Goal: Contribute content: Contribute content

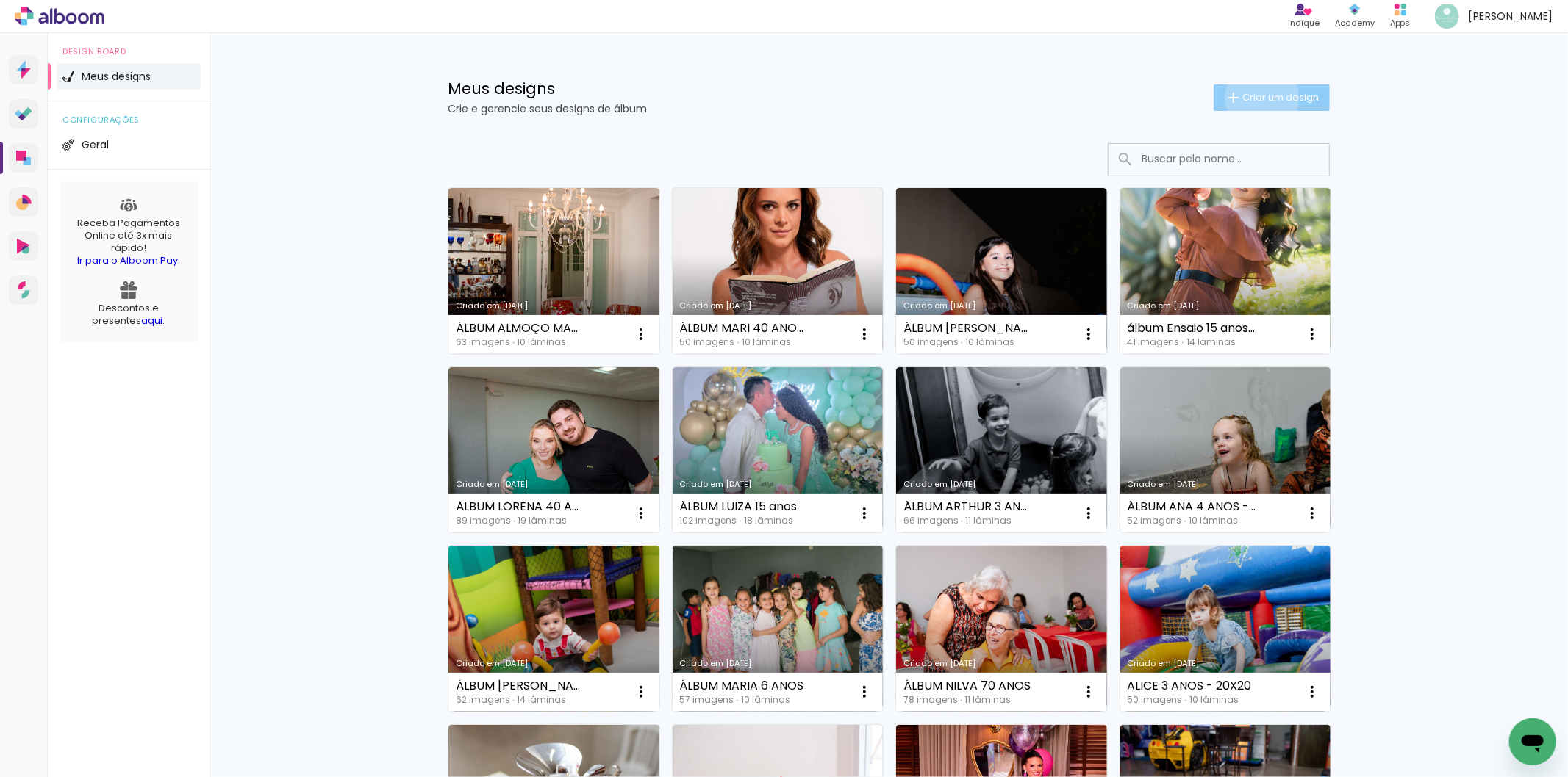
click at [1253, 98] on span "Criar um design" at bounding box center [1280, 98] width 77 height 10
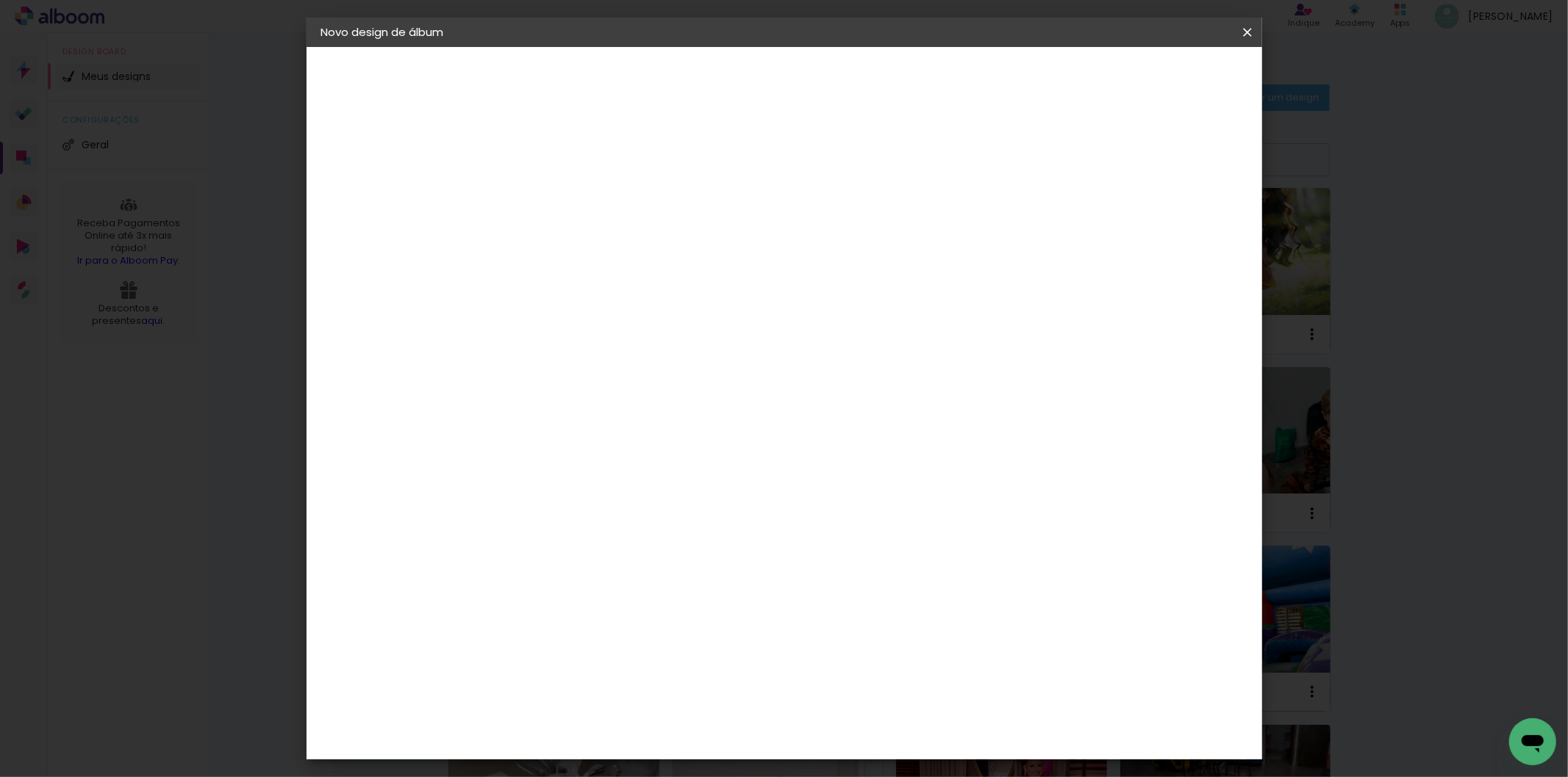
click at [0, 0] on paper-input-container "Título do álbum" at bounding box center [0, 0] width 0 height 0
type input "álbum [PERSON_NAME] - 6 anos"
type paper-input "álbum [PERSON_NAME] - 6 anos"
click at [0, 0] on header "Informações Dê um título ao seu álbum. Avançar" at bounding box center [0, 0] width 0 height 0
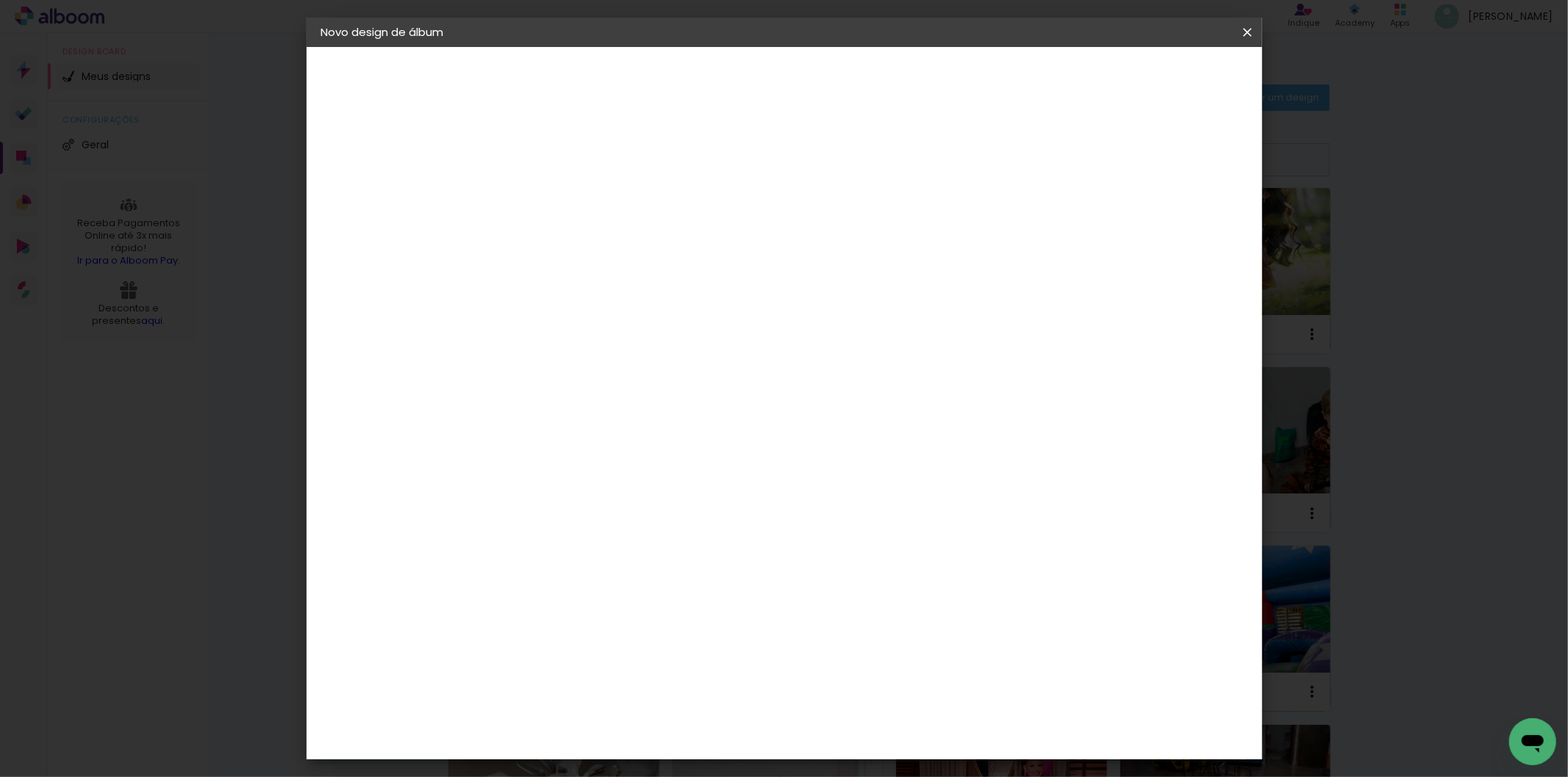
click at [0, 0] on header "Informações Dê um título ao seu álbum. Avançar" at bounding box center [0, 0] width 0 height 0
click at [0, 0] on slot "Avançar" at bounding box center [0, 0] width 0 height 0
drag, startPoint x: 1087, startPoint y: 245, endPoint x: 1083, endPoint y: 238, distance: 8.1
click at [837, 245] on div at bounding box center [766, 252] width 141 height 19
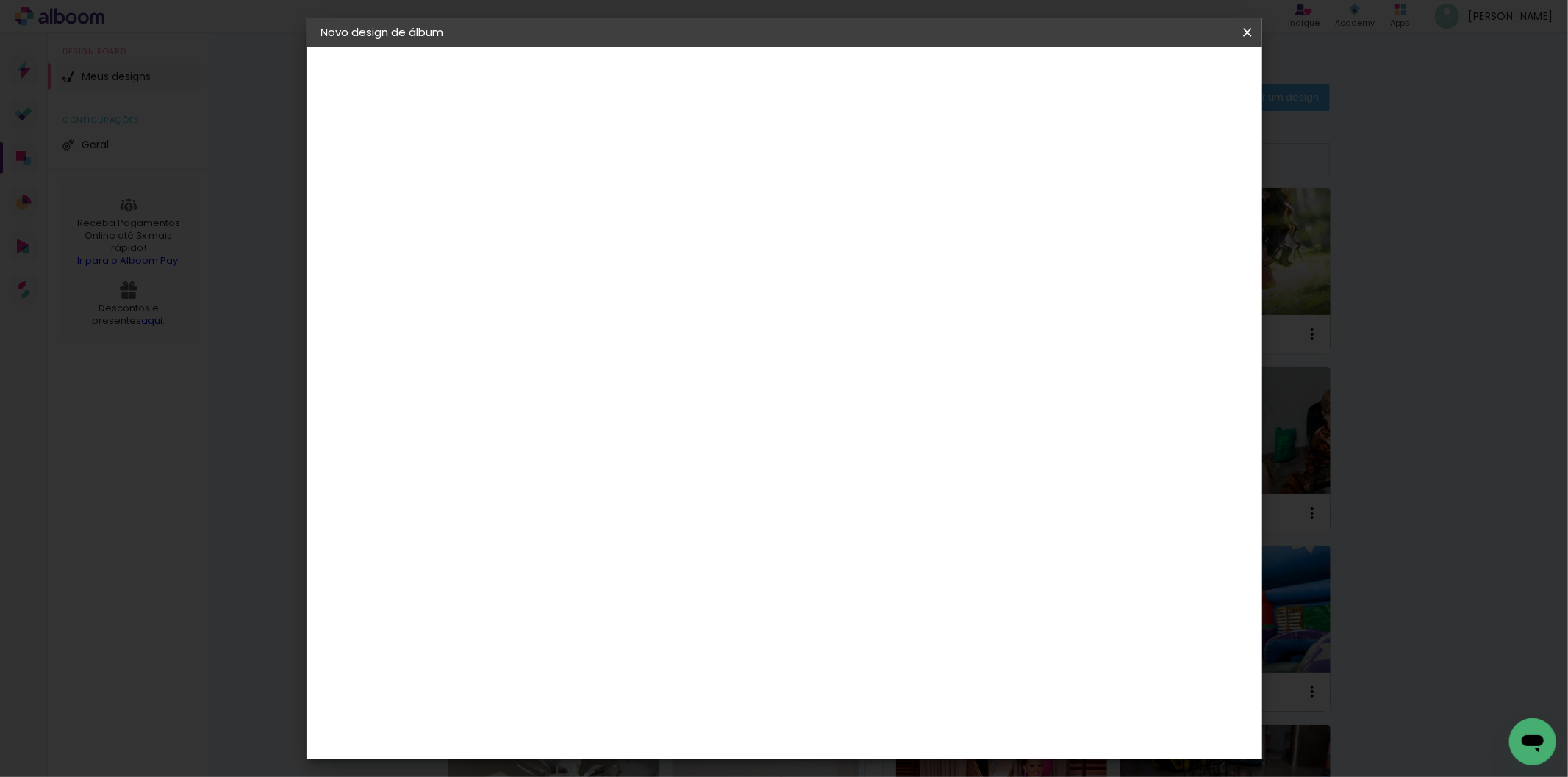
click at [837, 232] on paper-item "Tamanho Livre" at bounding box center [766, 224] width 141 height 33
click at [859, 56] on header "Fornecedor Escolha um fornecedor ou avance com o tamanho livre. Voltar Avançar" at bounding box center [677, 90] width 361 height 87
click at [837, 67] on paper-button "Avançar" at bounding box center [800, 78] width 72 height 25
drag, startPoint x: 511, startPoint y: 415, endPoint x: 544, endPoint y: 417, distance: 33.1
click at [544, 417] on div "30" at bounding box center [523, 417] width 56 height 22
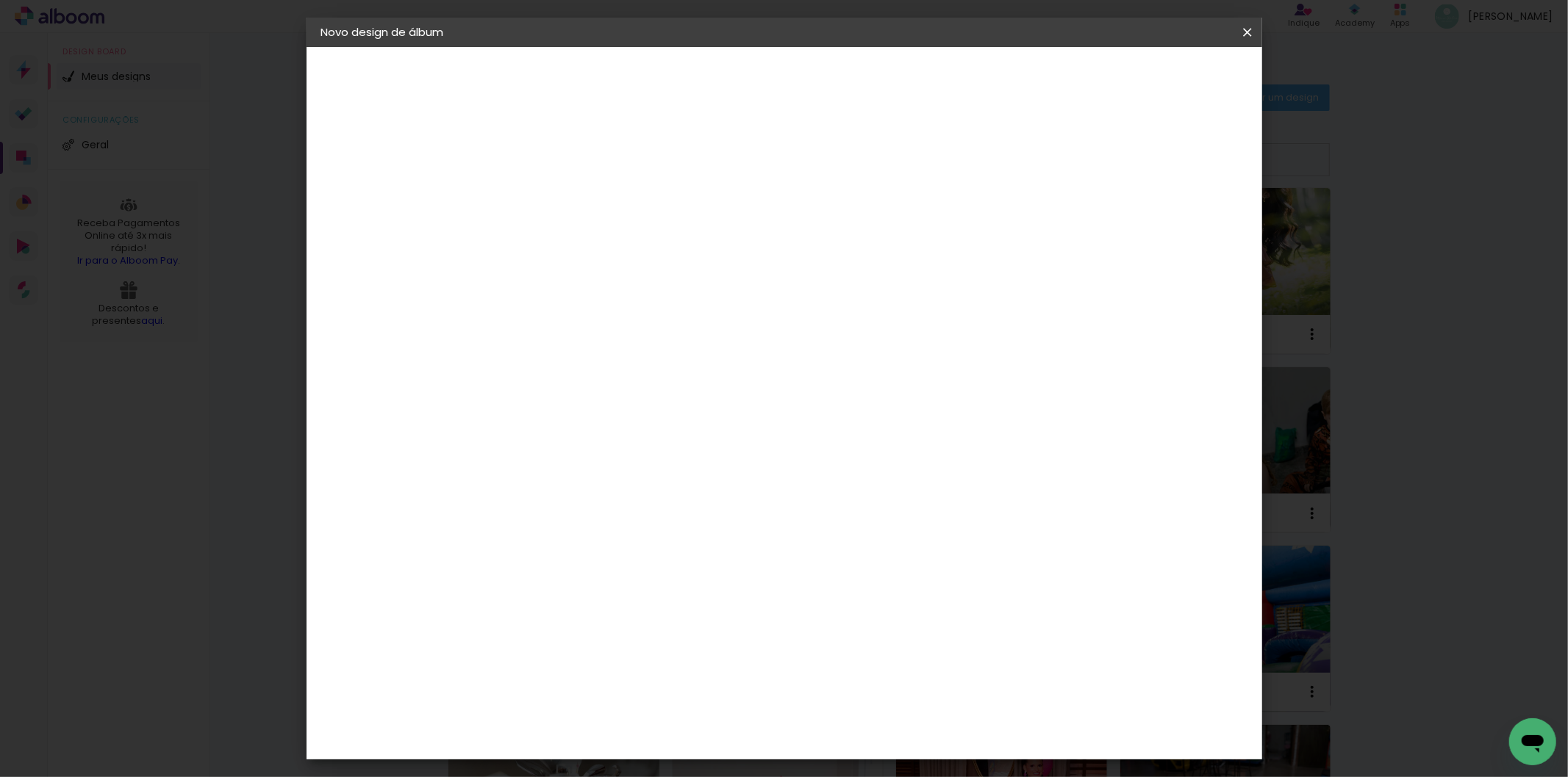
type input "0"
type input "20"
type paper-input "20"
drag, startPoint x: 854, startPoint y: 519, endPoint x: 907, endPoint y: 514, distance: 53.2
click at [906, 515] on div "cm" at bounding box center [873, 517] width 576 height 52
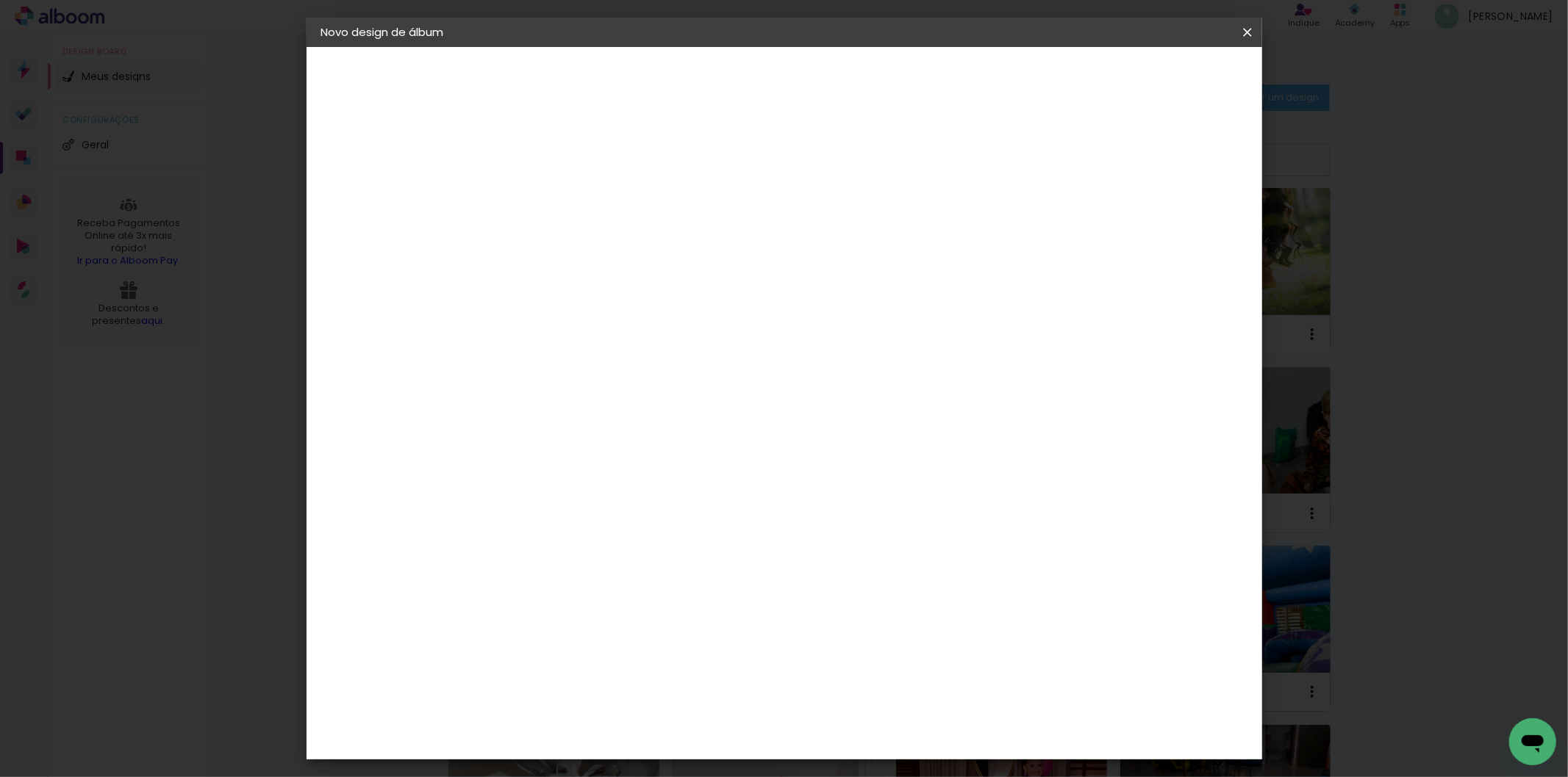
scroll to position [111, 0]
type input "40"
type paper-input "40"
type input "6"
type paper-input "6"
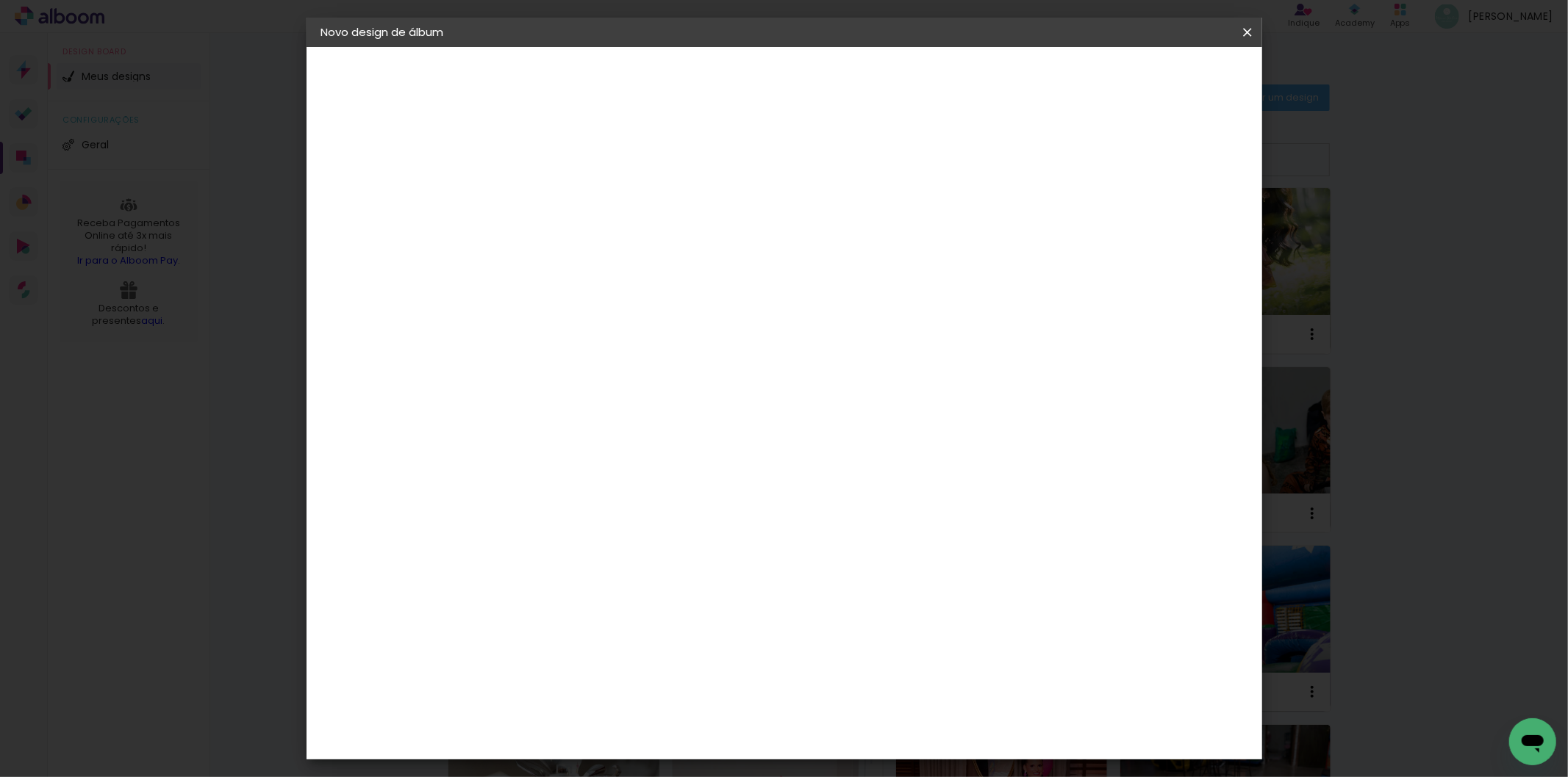
click at [1173, 217] on input "6" at bounding box center [1162, 223] width 27 height 22
type input "7"
type paper-input "7"
click at [1173, 217] on input "7" at bounding box center [1159, 223] width 27 height 22
type input "8"
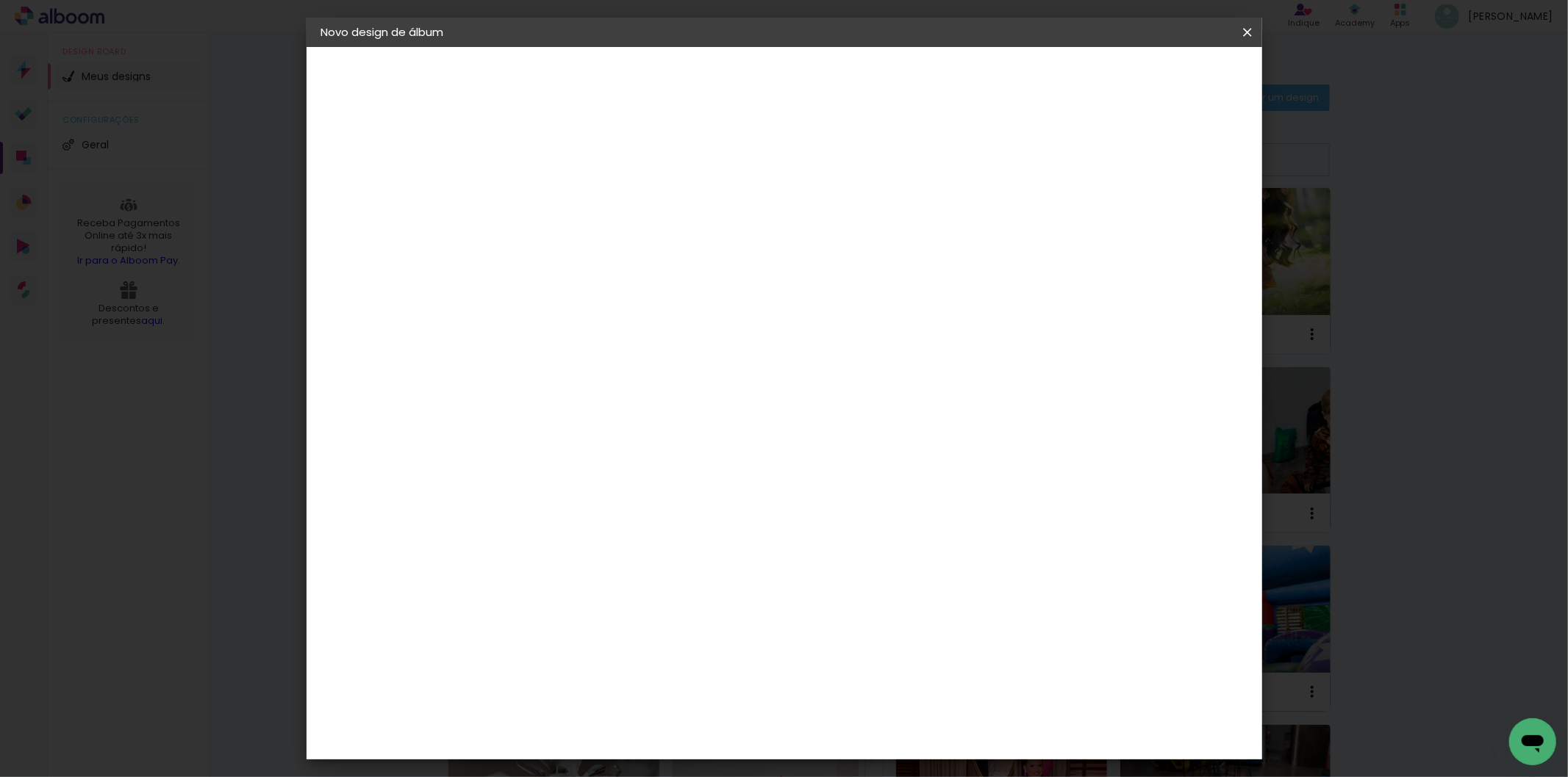
type paper-input "8"
click at [1170, 217] on input "8" at bounding box center [1156, 223] width 27 height 22
type input "9"
type paper-input "9"
click at [1166, 217] on input "9" at bounding box center [1153, 223] width 27 height 22
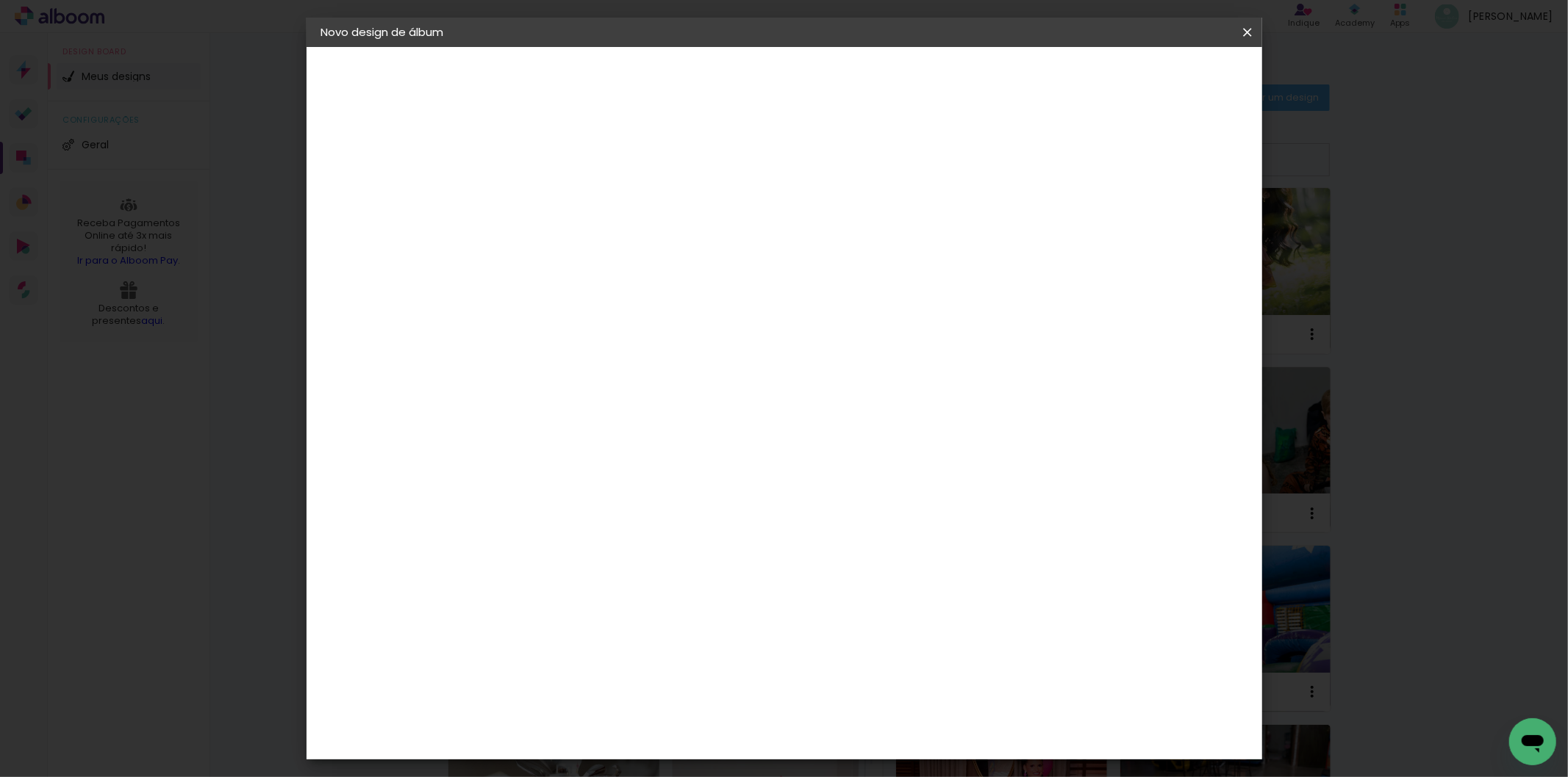
click at [1169, 84] on paper-button "Iniciar design" at bounding box center [1120, 78] width 96 height 25
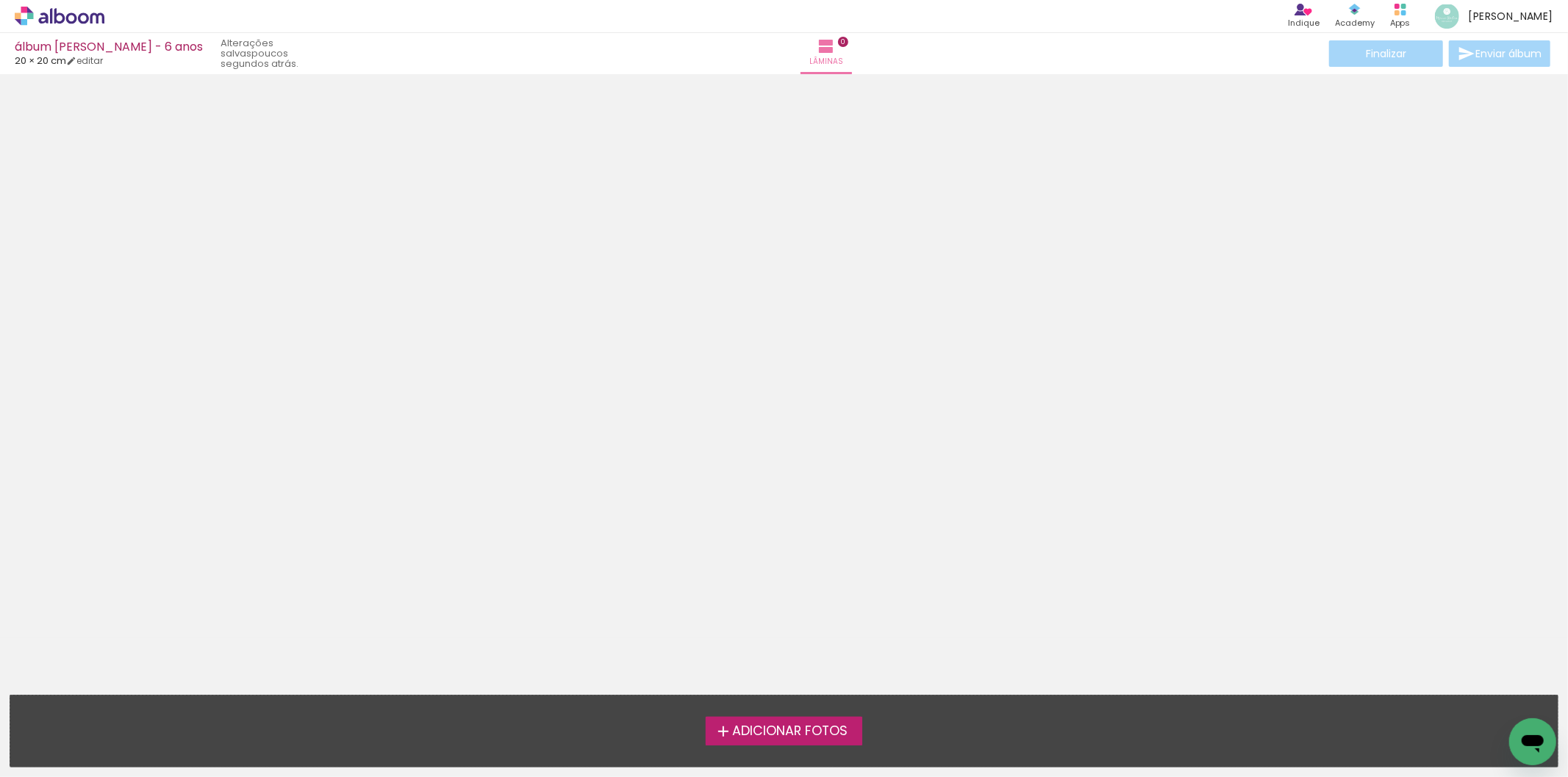
click at [757, 731] on span "Adicionar Fotos" at bounding box center [790, 732] width 115 height 13
click at [0, 0] on input "file" at bounding box center [0, 0] width 0 height 0
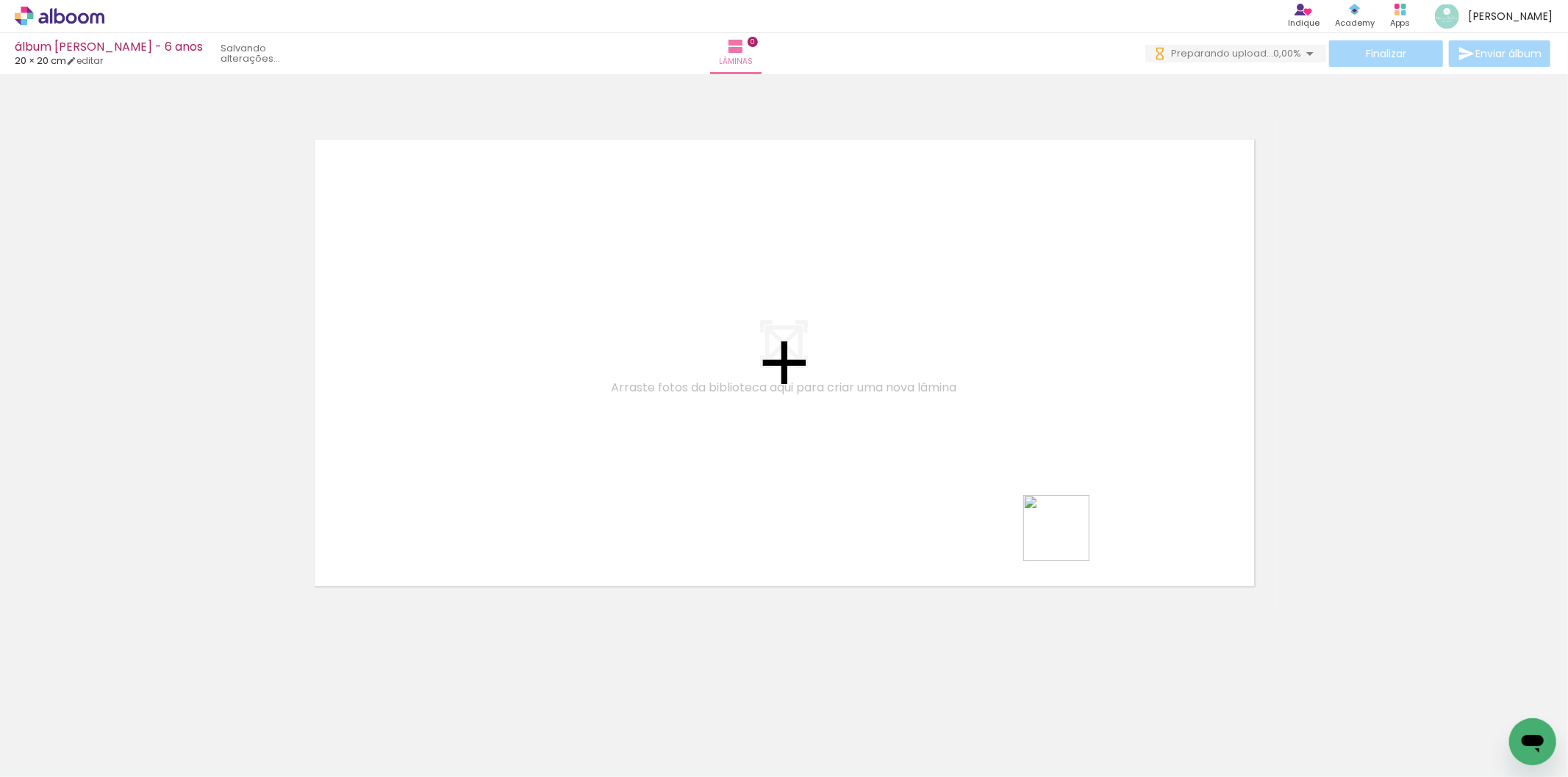
drag, startPoint x: 1143, startPoint y: 739, endPoint x: 1094, endPoint y: 642, distance: 108.7
click at [1042, 500] on quentale-workspace at bounding box center [784, 388] width 1568 height 777
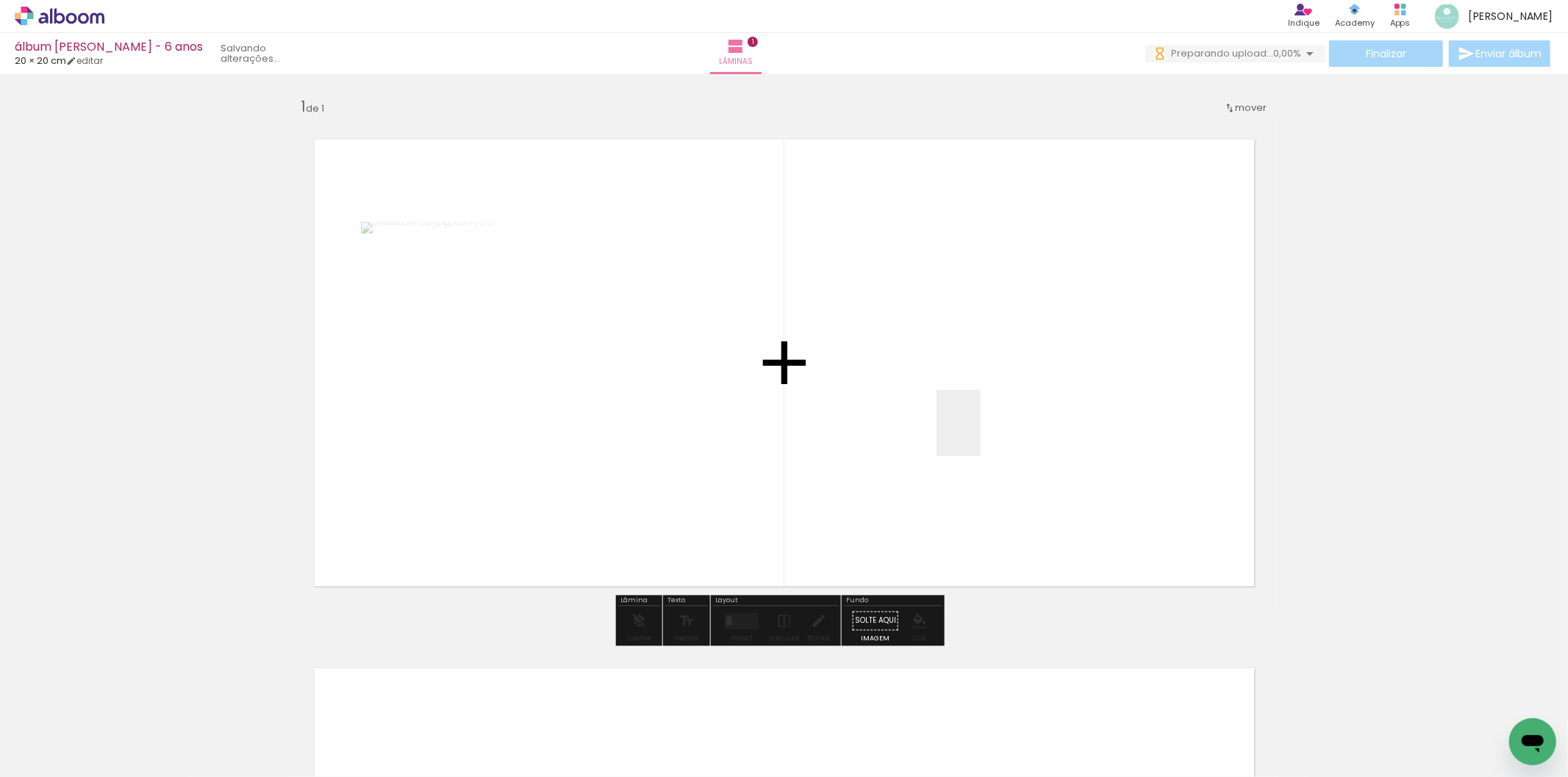
drag, startPoint x: 1074, startPoint y: 742, endPoint x: 966, endPoint y: 419, distance: 340.6
click at [968, 415] on quentale-workspace at bounding box center [784, 388] width 1568 height 777
drag, startPoint x: 978, startPoint y: 723, endPoint x: 1010, endPoint y: 427, distance: 297.7
click at [1010, 427] on quentale-workspace at bounding box center [784, 388] width 1568 height 777
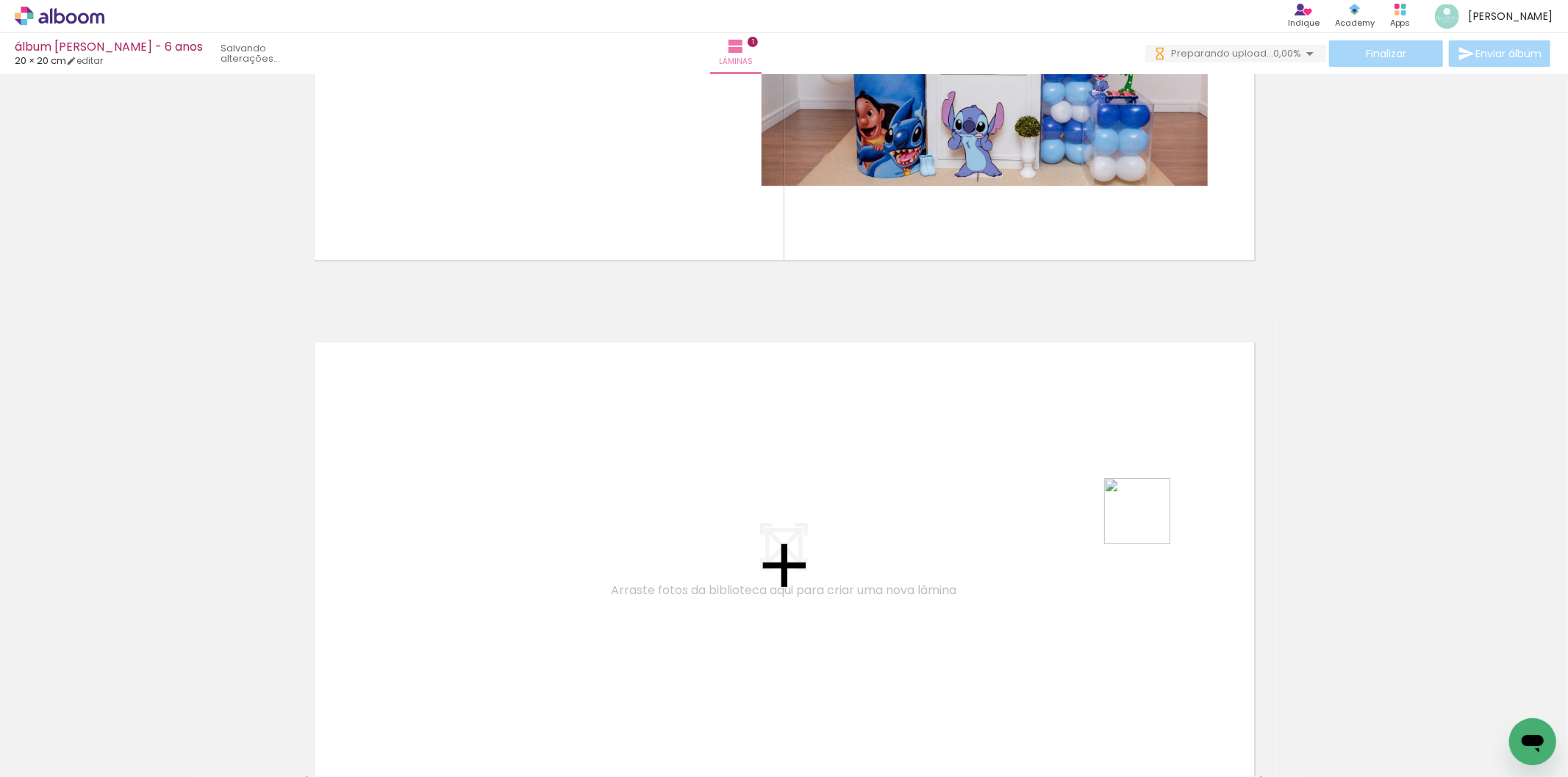
drag, startPoint x: 1235, startPoint y: 728, endPoint x: 1388, endPoint y: 709, distance: 154.2
click at [1148, 520] on quentale-workspace at bounding box center [784, 388] width 1568 height 777
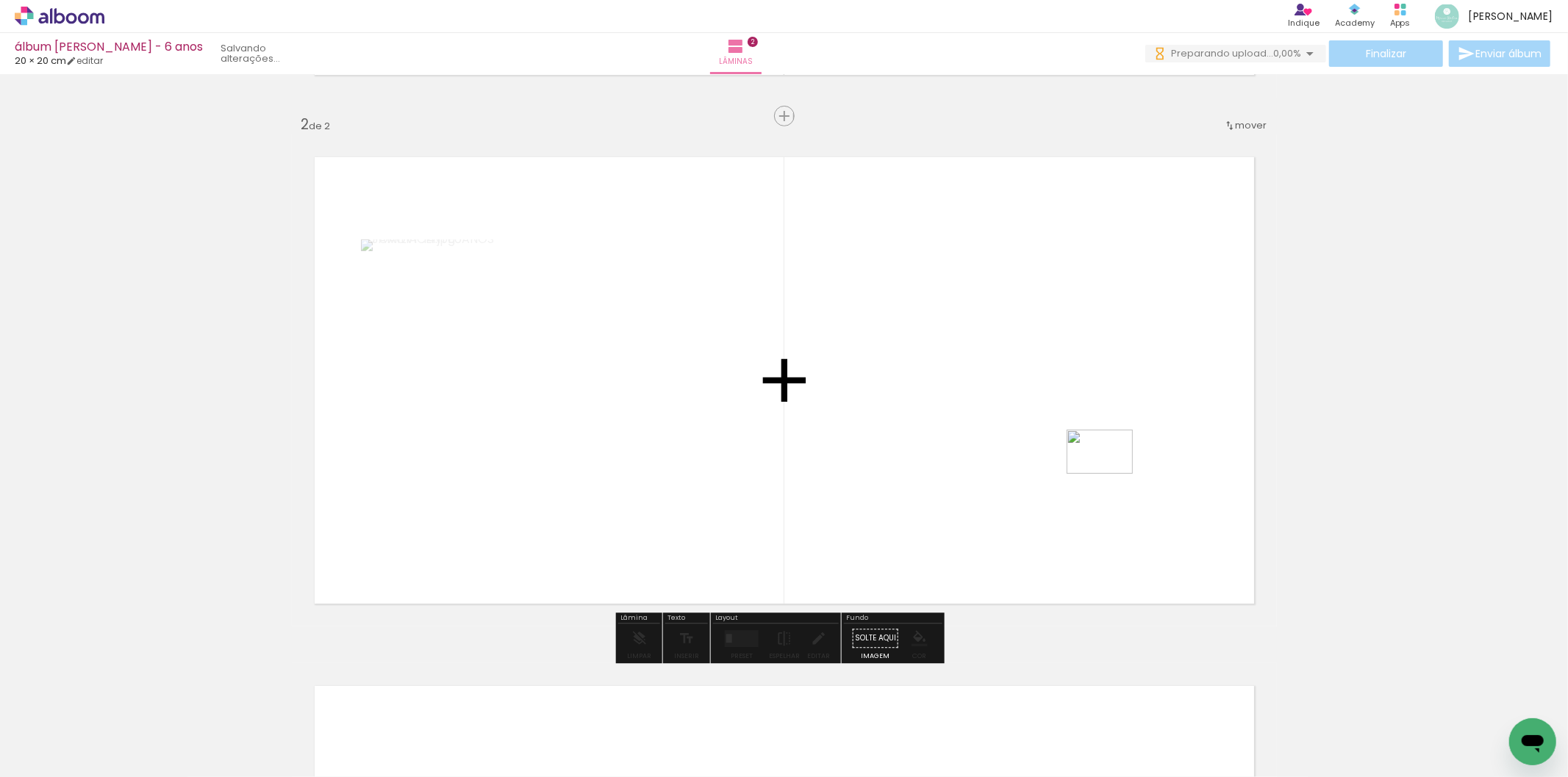
drag, startPoint x: 1317, startPoint y: 733, endPoint x: 1110, endPoint y: 474, distance: 331.6
click at [1110, 474] on quentale-workspace at bounding box center [784, 388] width 1568 height 777
drag, startPoint x: 1376, startPoint y: 741, endPoint x: 692, endPoint y: 457, distance: 740.6
click at [692, 457] on quentale-workspace at bounding box center [784, 388] width 1568 height 777
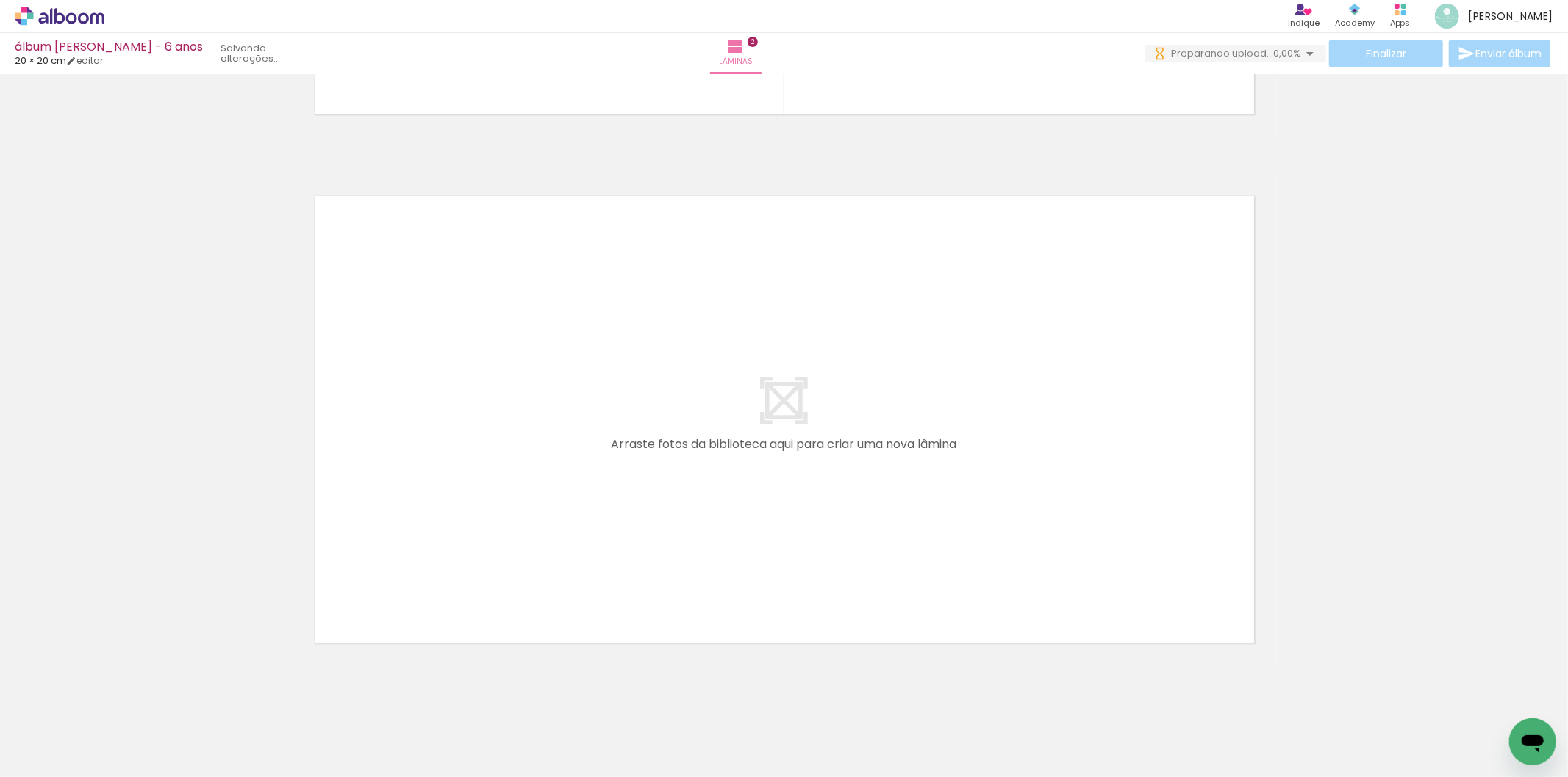
scroll to position [0, 677]
drag, startPoint x: 946, startPoint y: 739, endPoint x: 951, endPoint y: 438, distance: 301.0
click at [951, 438] on quentale-workspace at bounding box center [784, 388] width 1568 height 777
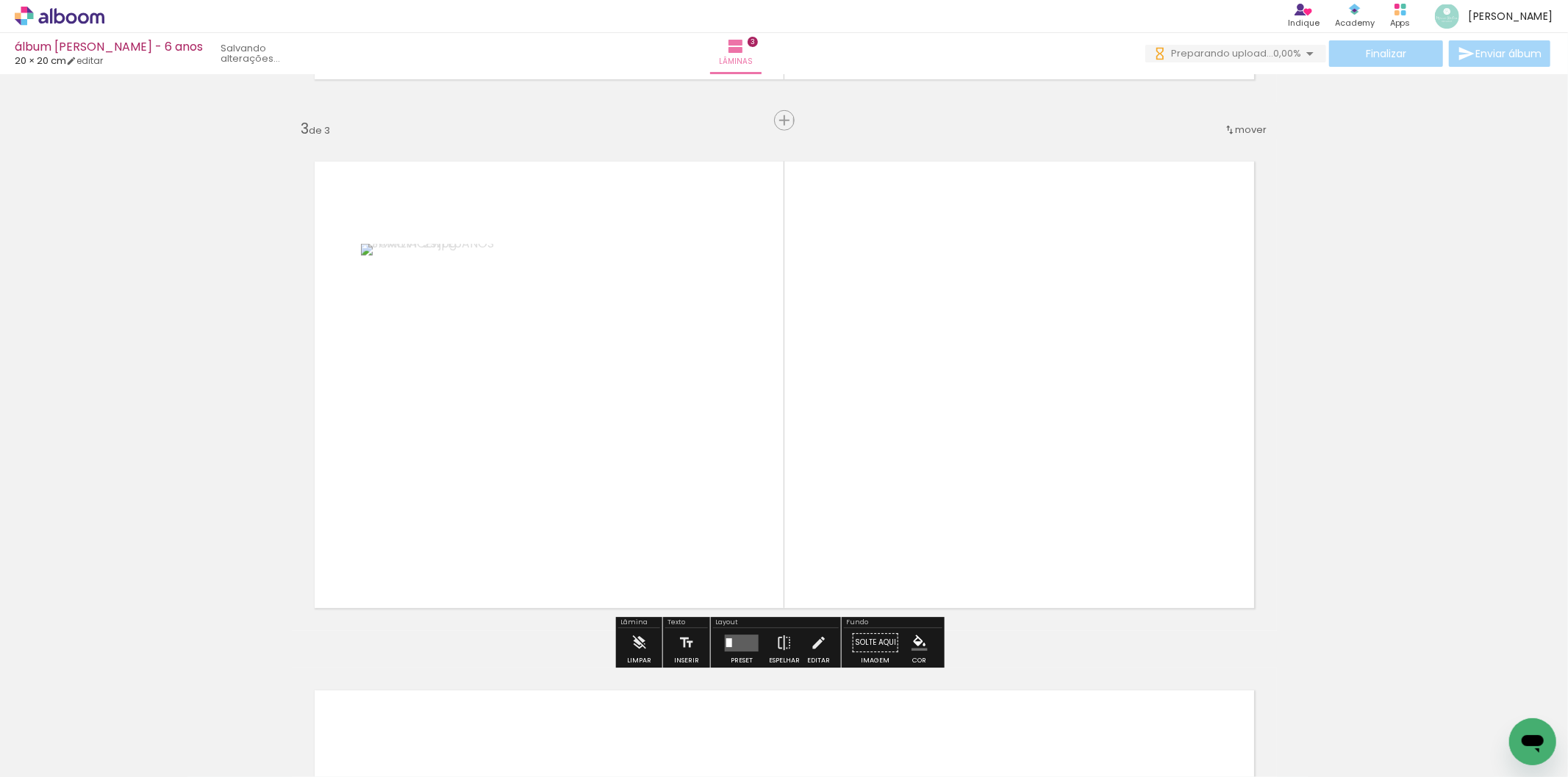
scroll to position [1040, 0]
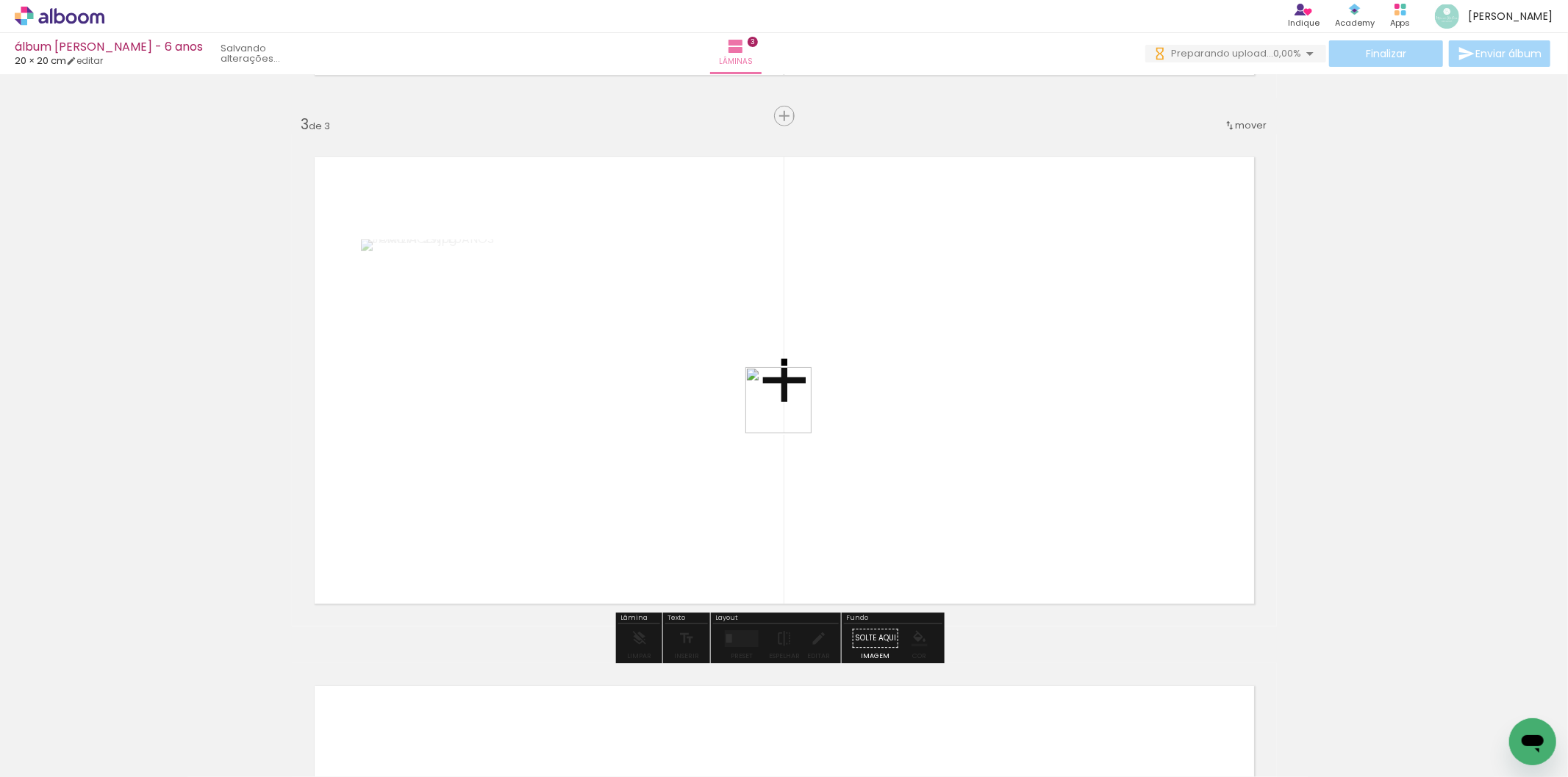
drag, startPoint x: 802, startPoint y: 729, endPoint x: 843, endPoint y: 419, distance: 312.7
click at [794, 346] on quentale-workspace at bounding box center [784, 388] width 1568 height 777
drag, startPoint x: 876, startPoint y: 736, endPoint x: 1003, endPoint y: 437, distance: 324.9
click at [1003, 437] on quentale-workspace at bounding box center [784, 388] width 1568 height 777
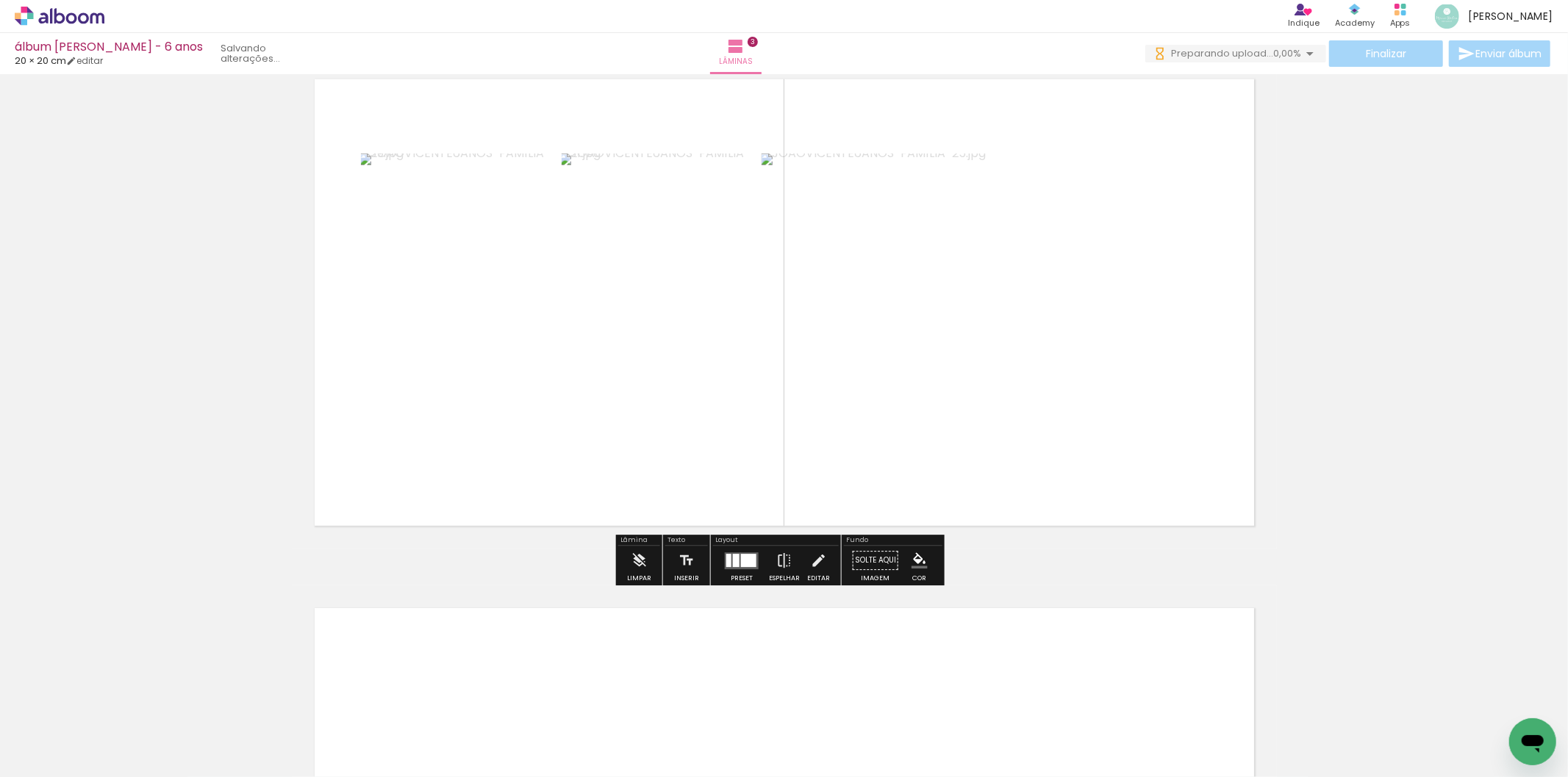
scroll to position [1285, 0]
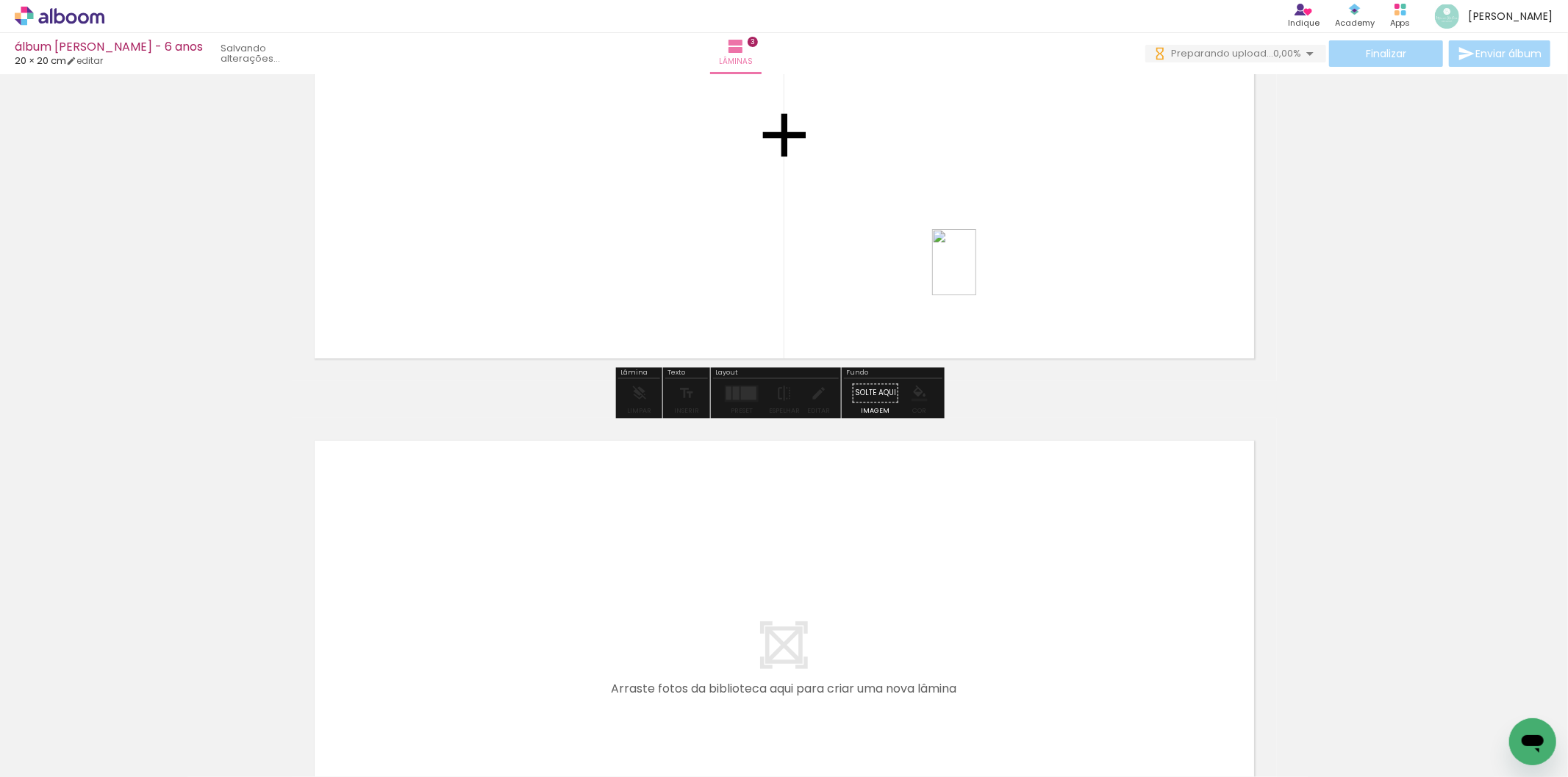
drag, startPoint x: 1051, startPoint y: 728, endPoint x: 974, endPoint y: 273, distance: 461.5
click at [975, 273] on quentale-workspace at bounding box center [784, 388] width 1568 height 777
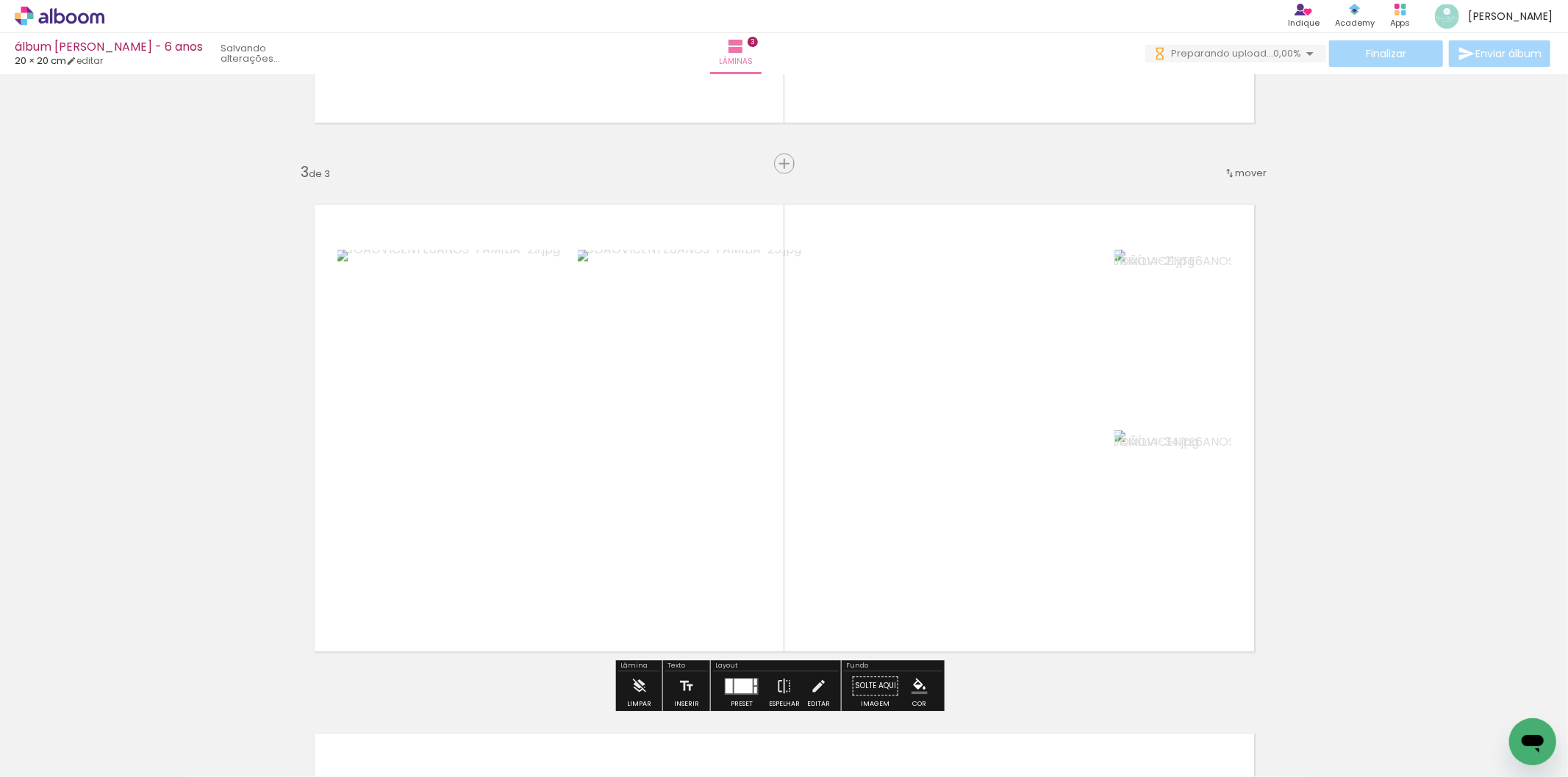
scroll to position [958, 0]
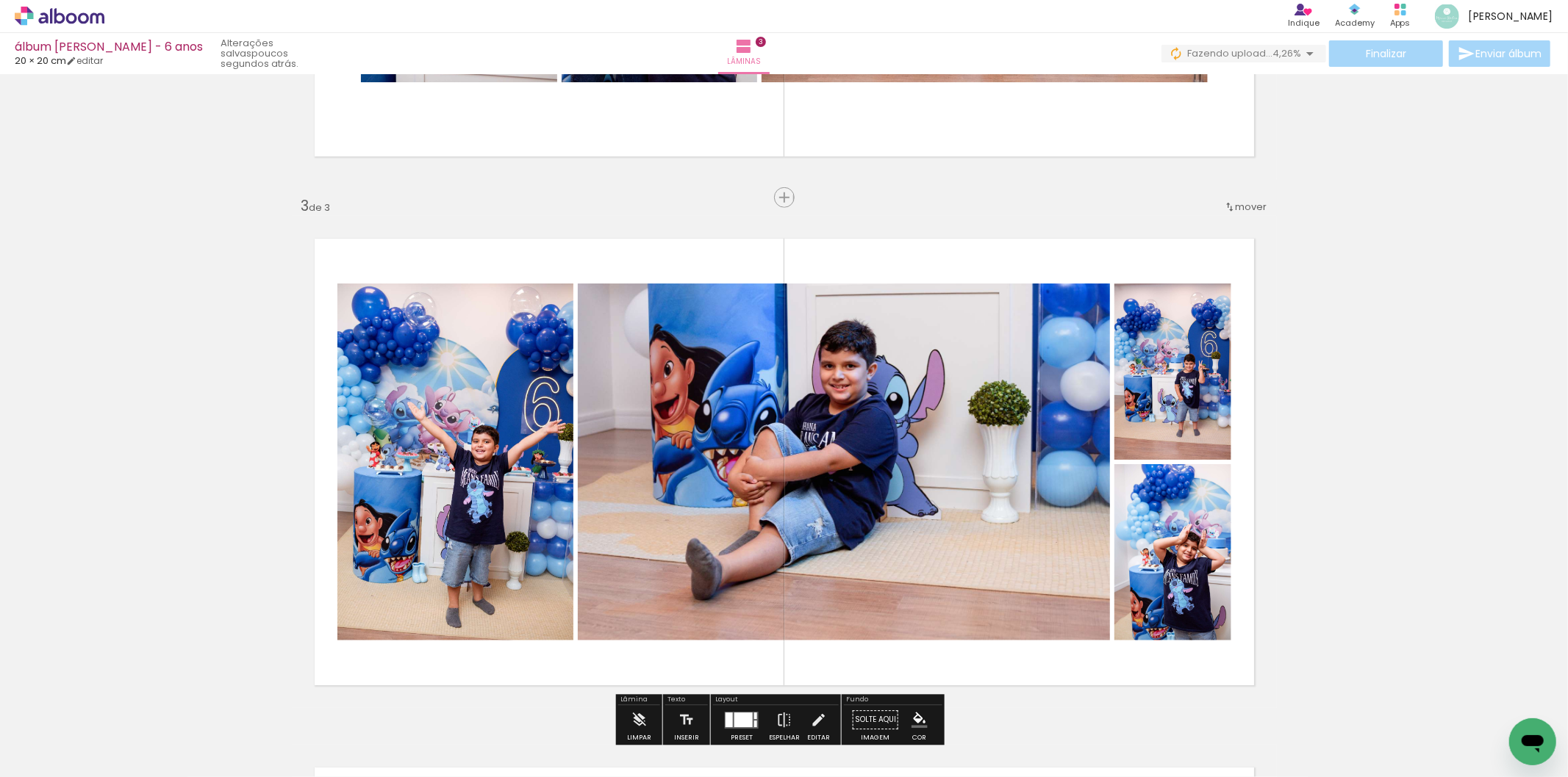
click at [1531, 436] on div "Inserir lâmina 1 de 3 Inserir lâmina 2 de 3 Inserir lâmina 3 de 3" at bounding box center [784, 178] width 1568 height 2116
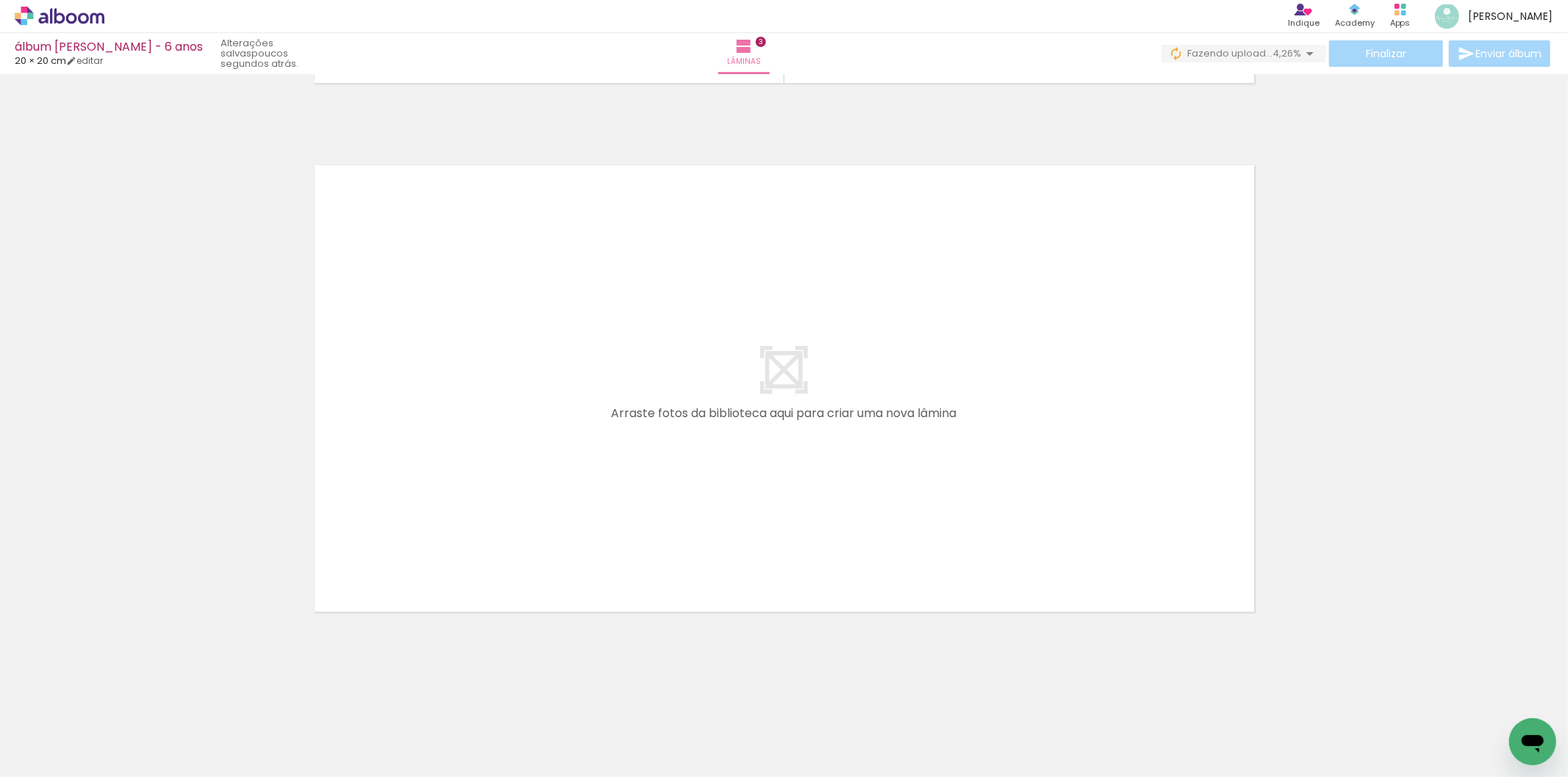
scroll to position [0, 953]
drag, startPoint x: 854, startPoint y: 739, endPoint x: 815, endPoint y: 547, distance: 195.9
click at [815, 547] on quentale-workspace at bounding box center [784, 388] width 1568 height 777
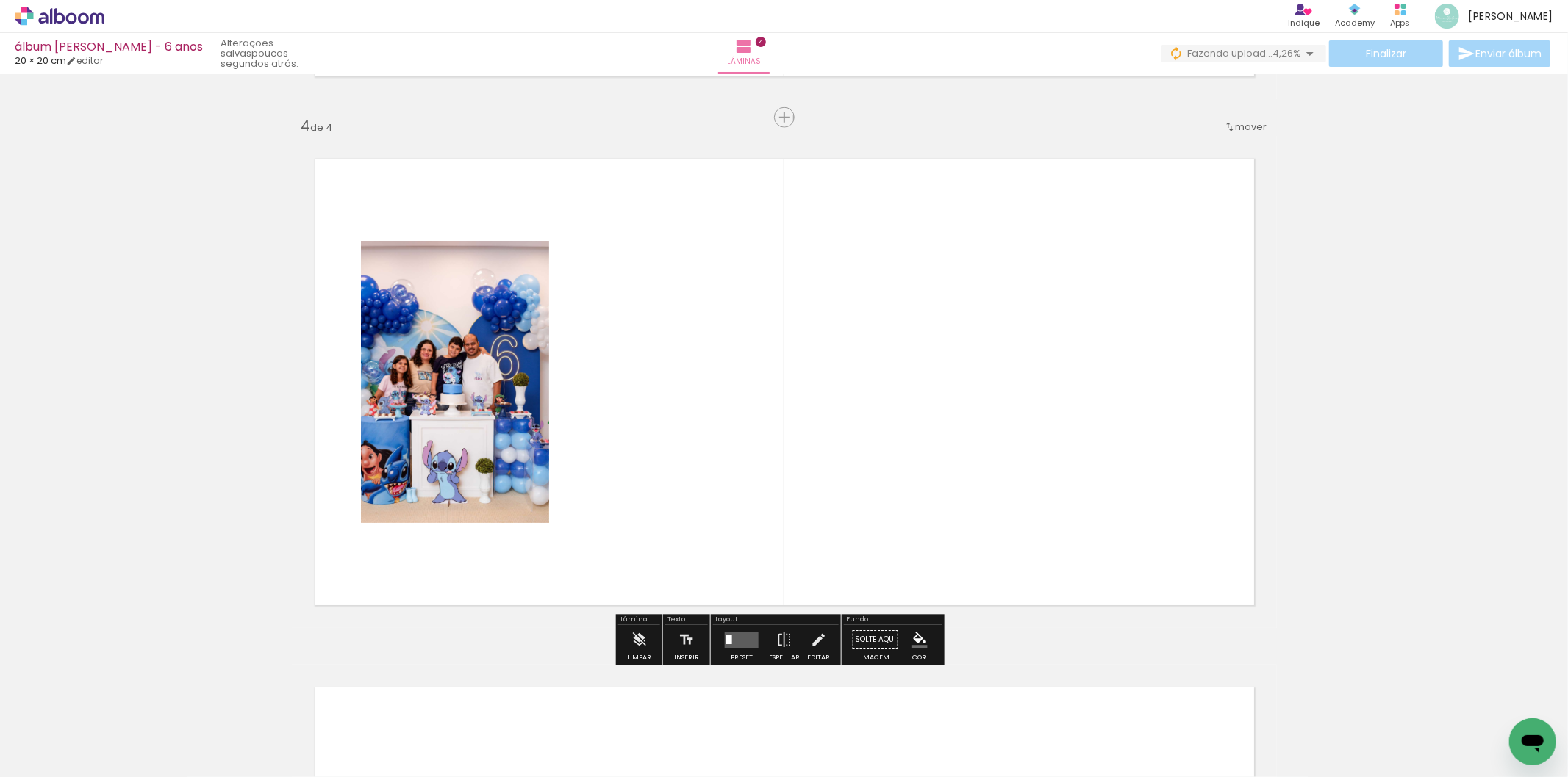
scroll to position [1569, 0]
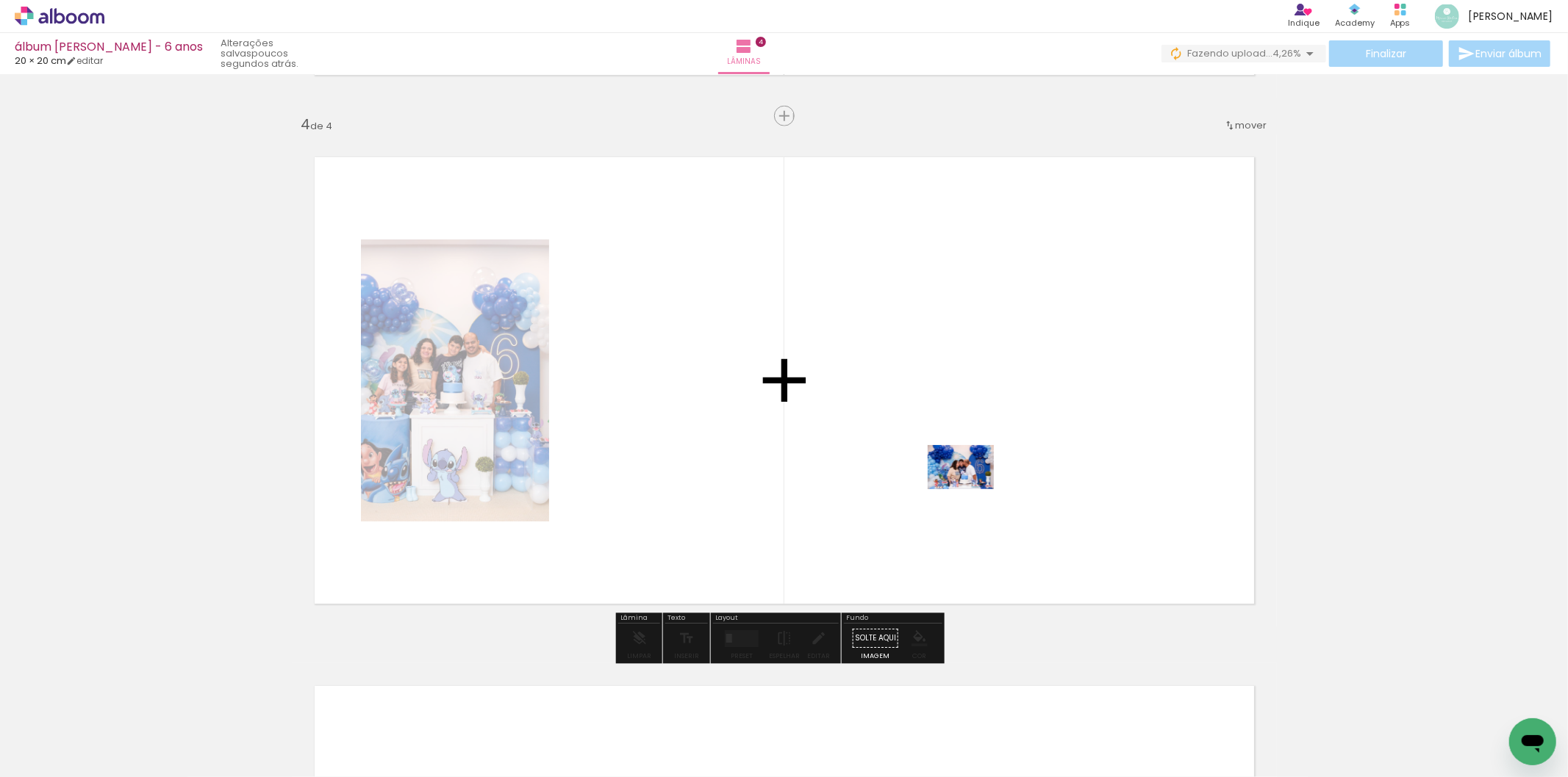
drag, startPoint x: 939, startPoint y: 733, endPoint x: 971, endPoint y: 488, distance: 247.1
click at [971, 488] on quentale-workspace at bounding box center [784, 388] width 1568 height 777
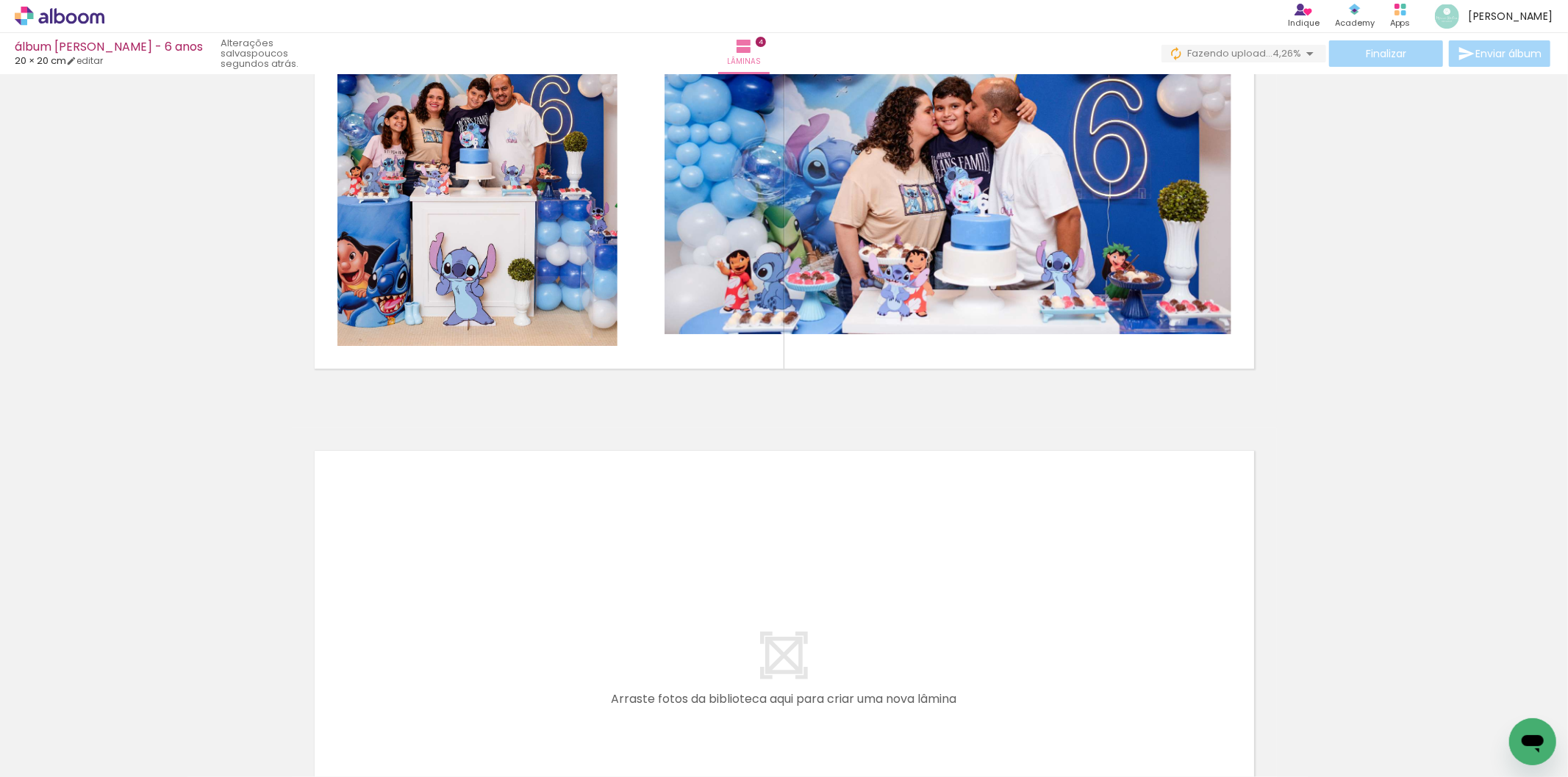
scroll to position [1815, 0]
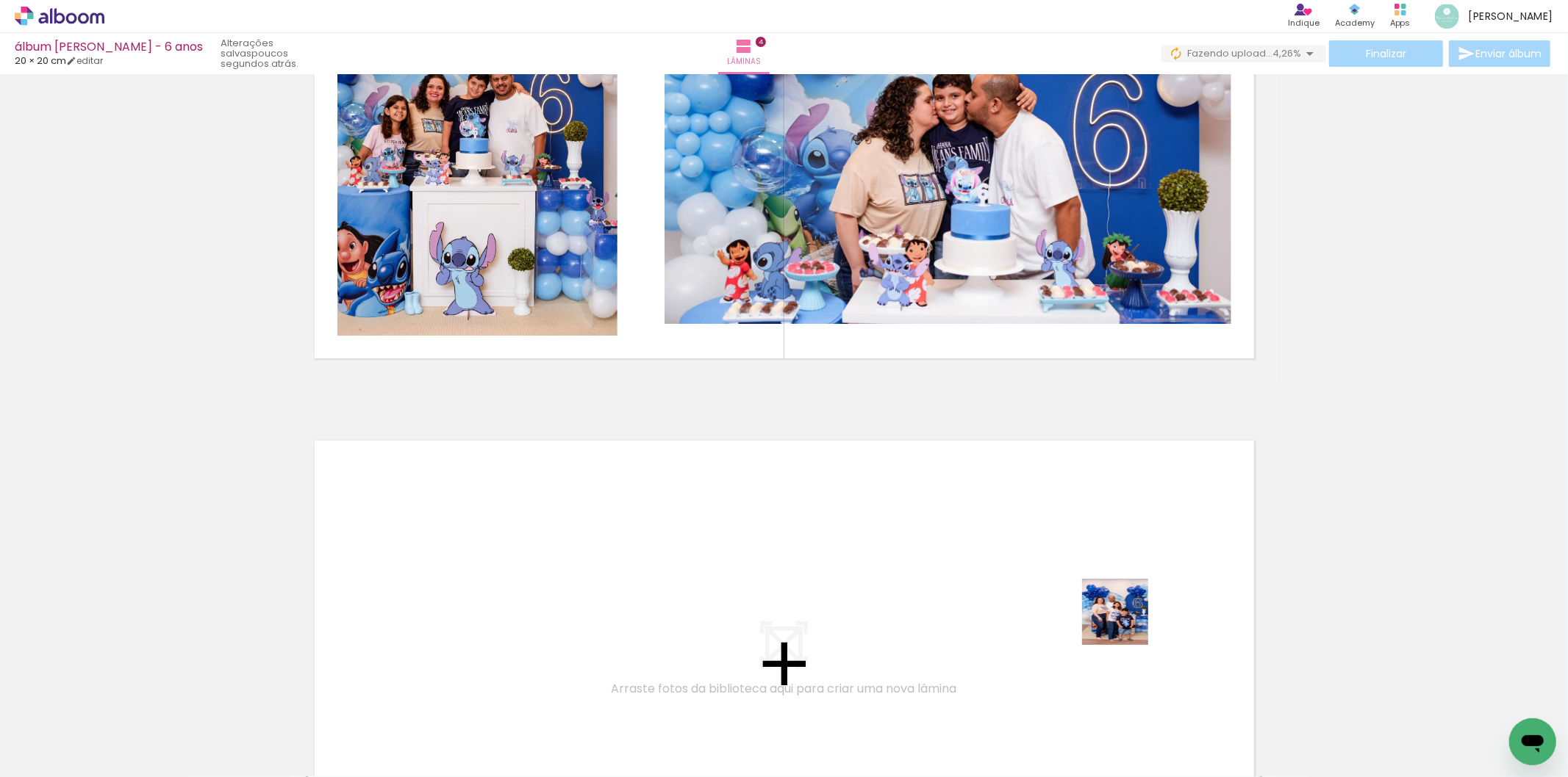
drag, startPoint x: 1160, startPoint y: 726, endPoint x: 1122, endPoint y: 620, distance: 112.6
click at [1122, 620] on quentale-workspace at bounding box center [784, 388] width 1568 height 777
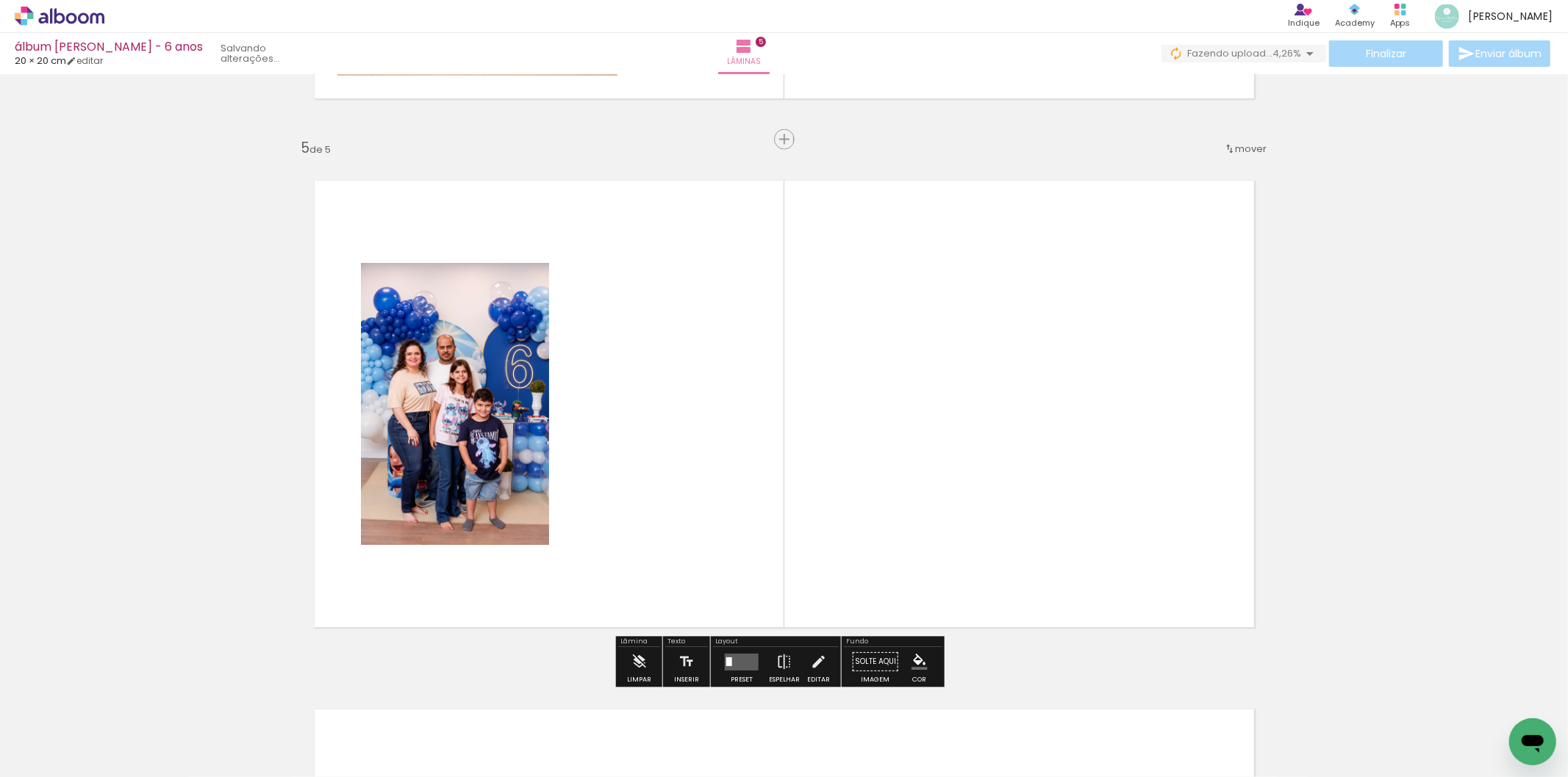
scroll to position [2098, 0]
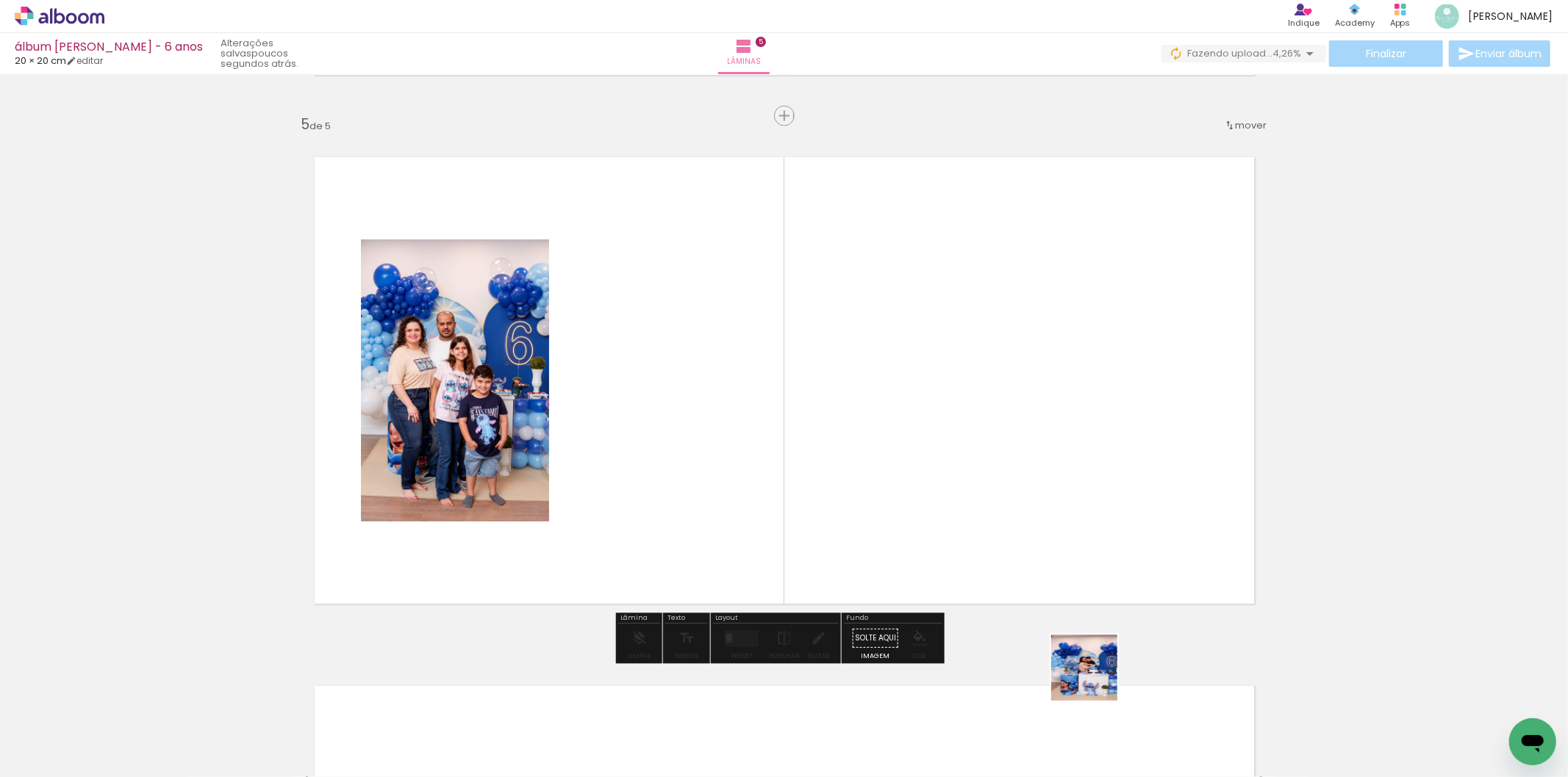
drag, startPoint x: 1095, startPoint y: 679, endPoint x: 995, endPoint y: 617, distance: 117.7
click at [1000, 476] on quentale-workspace at bounding box center [784, 388] width 1568 height 777
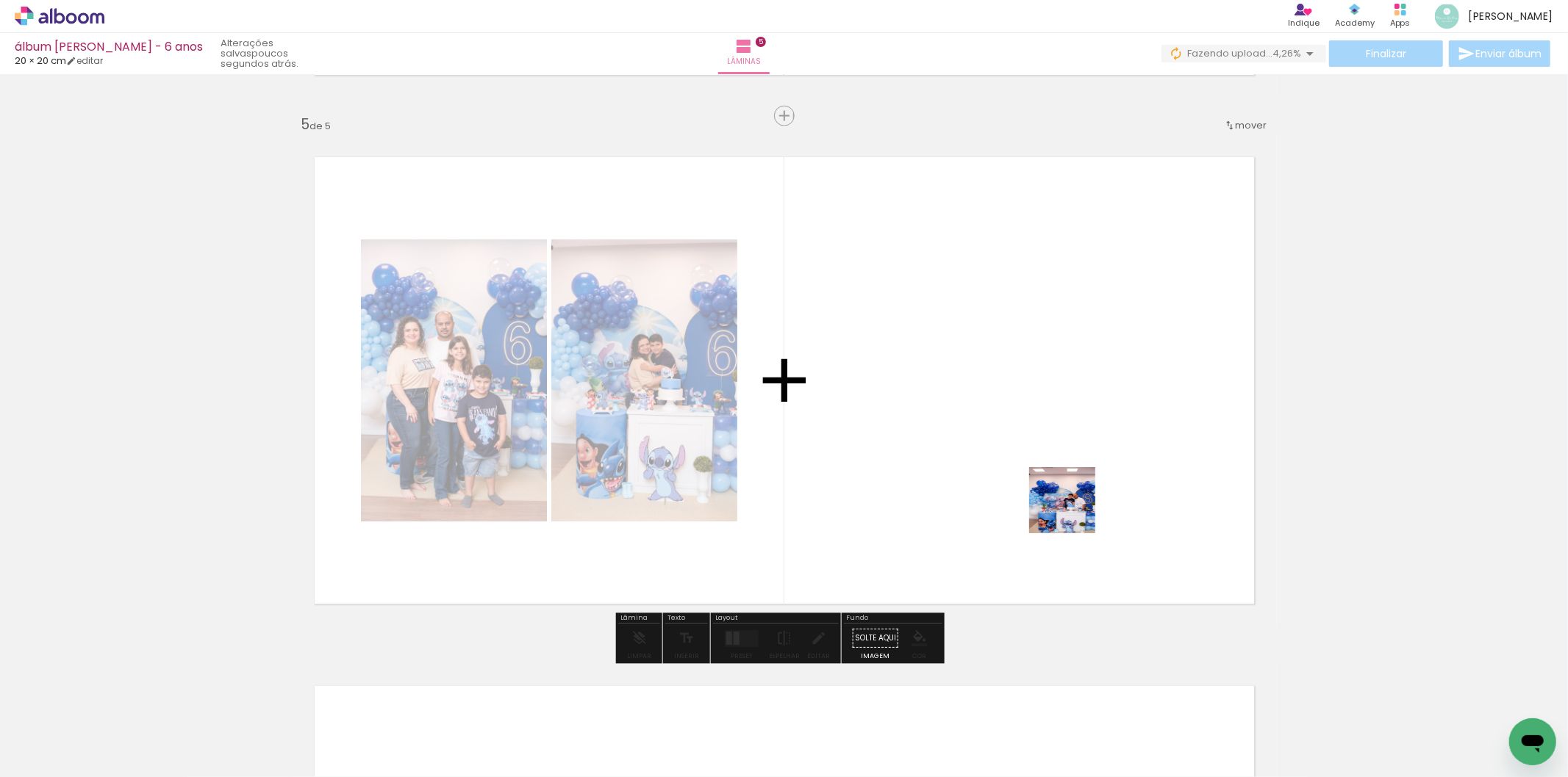
drag, startPoint x: 1028, startPoint y: 718, endPoint x: 1117, endPoint y: 553, distance: 187.5
click at [1076, 482] on quentale-workspace at bounding box center [784, 388] width 1568 height 777
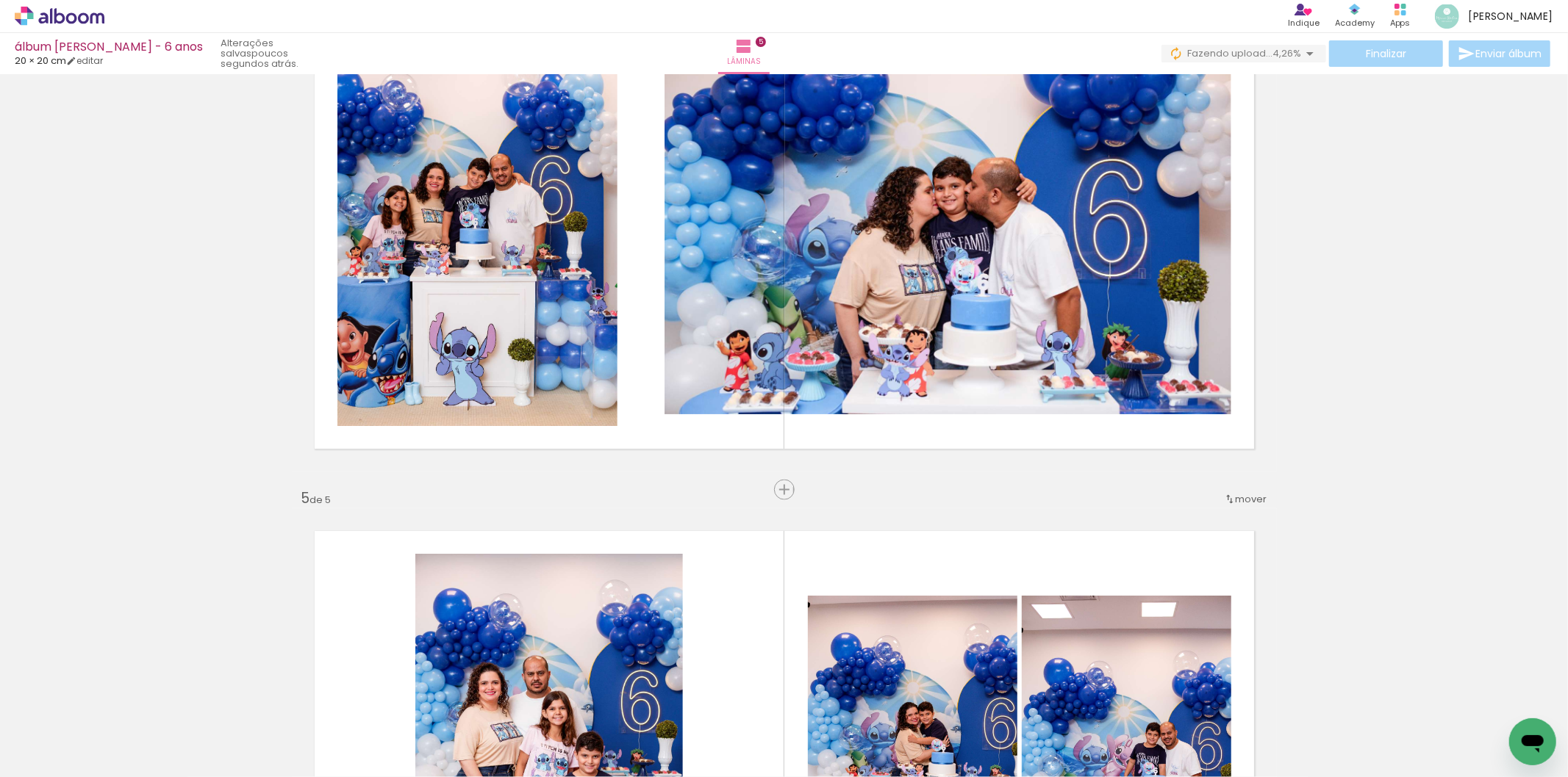
scroll to position [1690, 0]
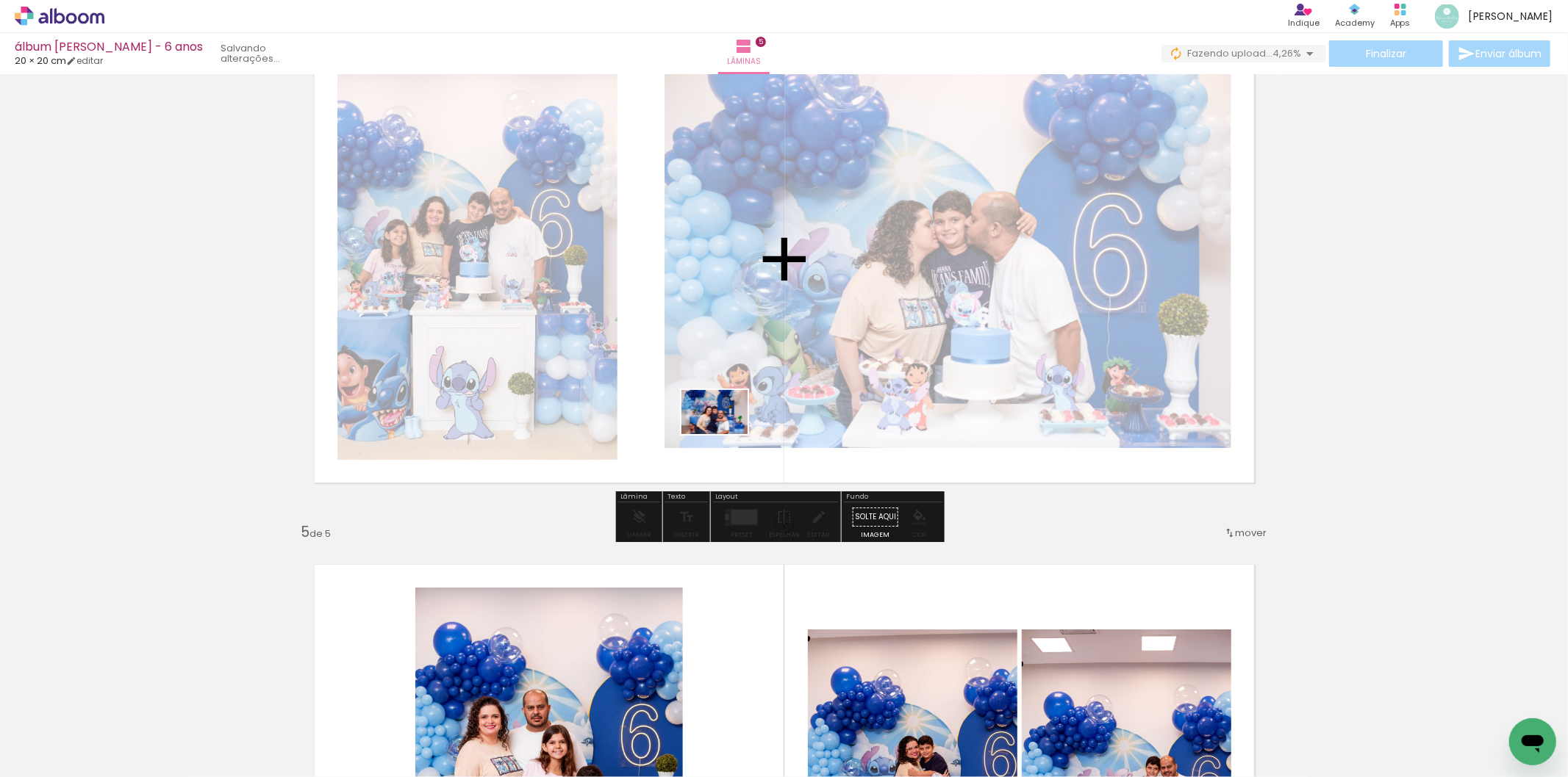
drag, startPoint x: 1245, startPoint y: 742, endPoint x: 674, endPoint y: 387, distance: 672.4
click at [661, 375] on quentale-workspace at bounding box center [784, 388] width 1568 height 777
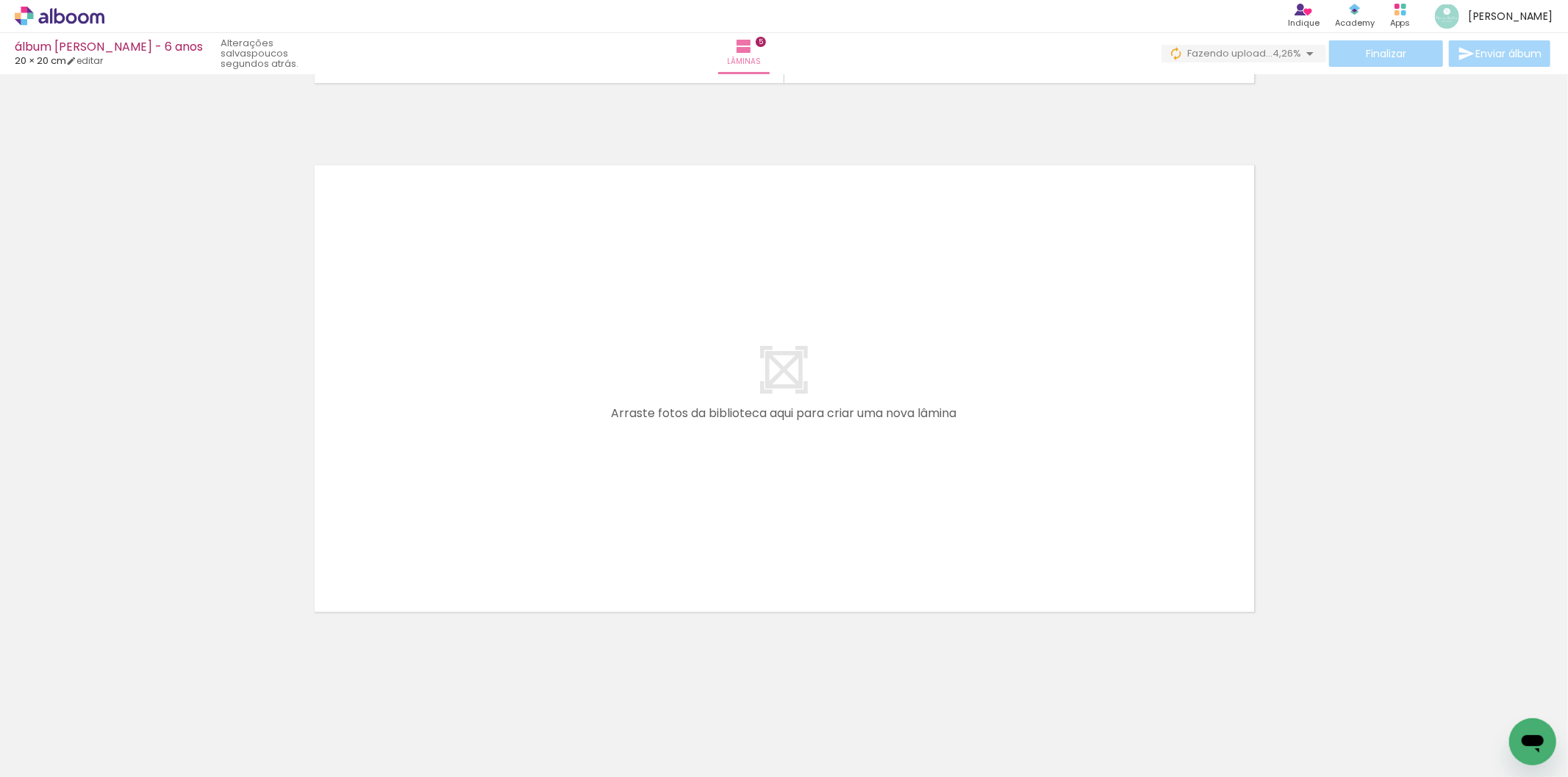
scroll to position [0, 1992]
drag, startPoint x: 319, startPoint y: 739, endPoint x: 449, endPoint y: 507, distance: 265.9
click at [449, 507] on quentale-workspace at bounding box center [784, 388] width 1568 height 777
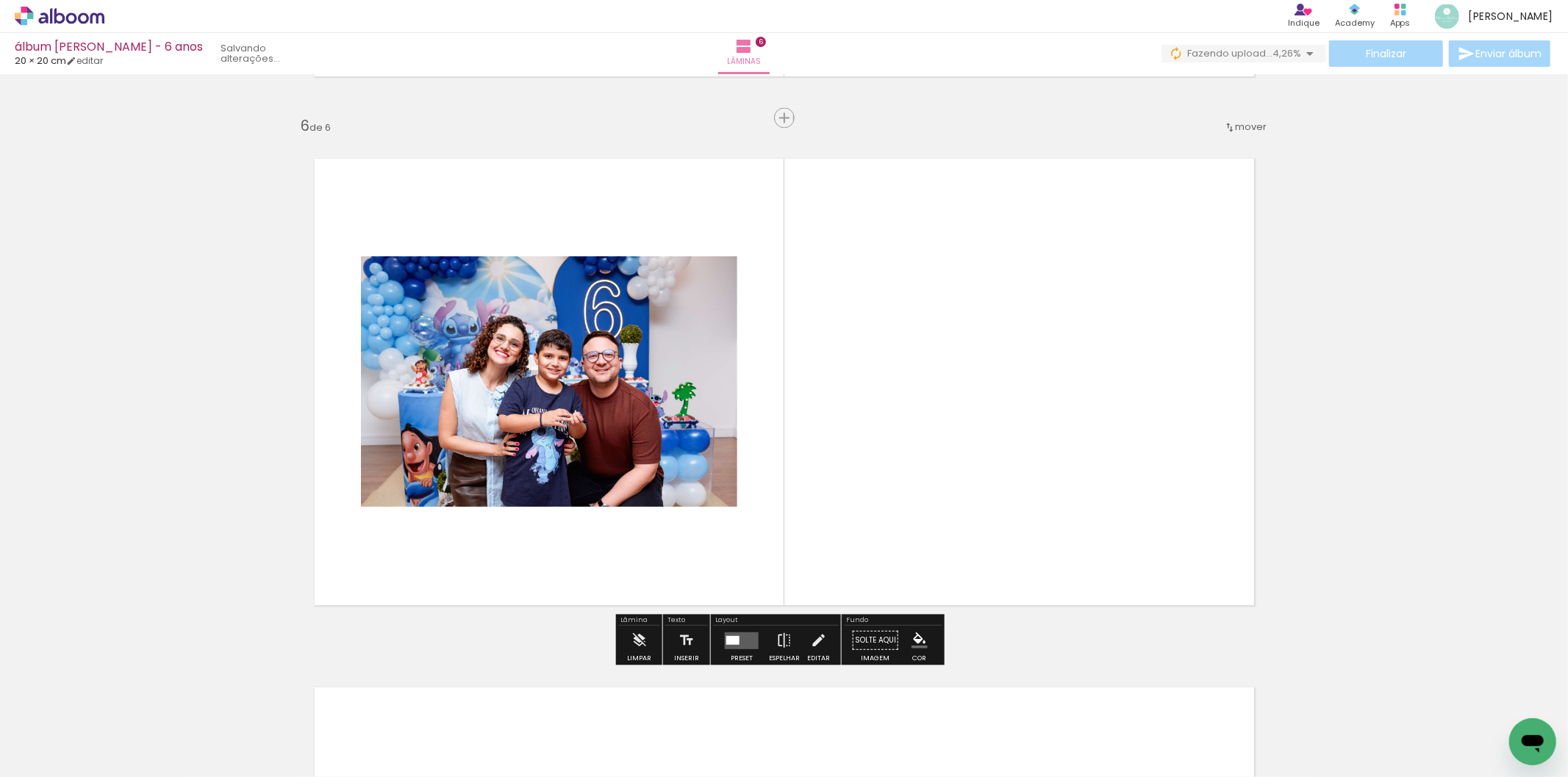
scroll to position [2627, 0]
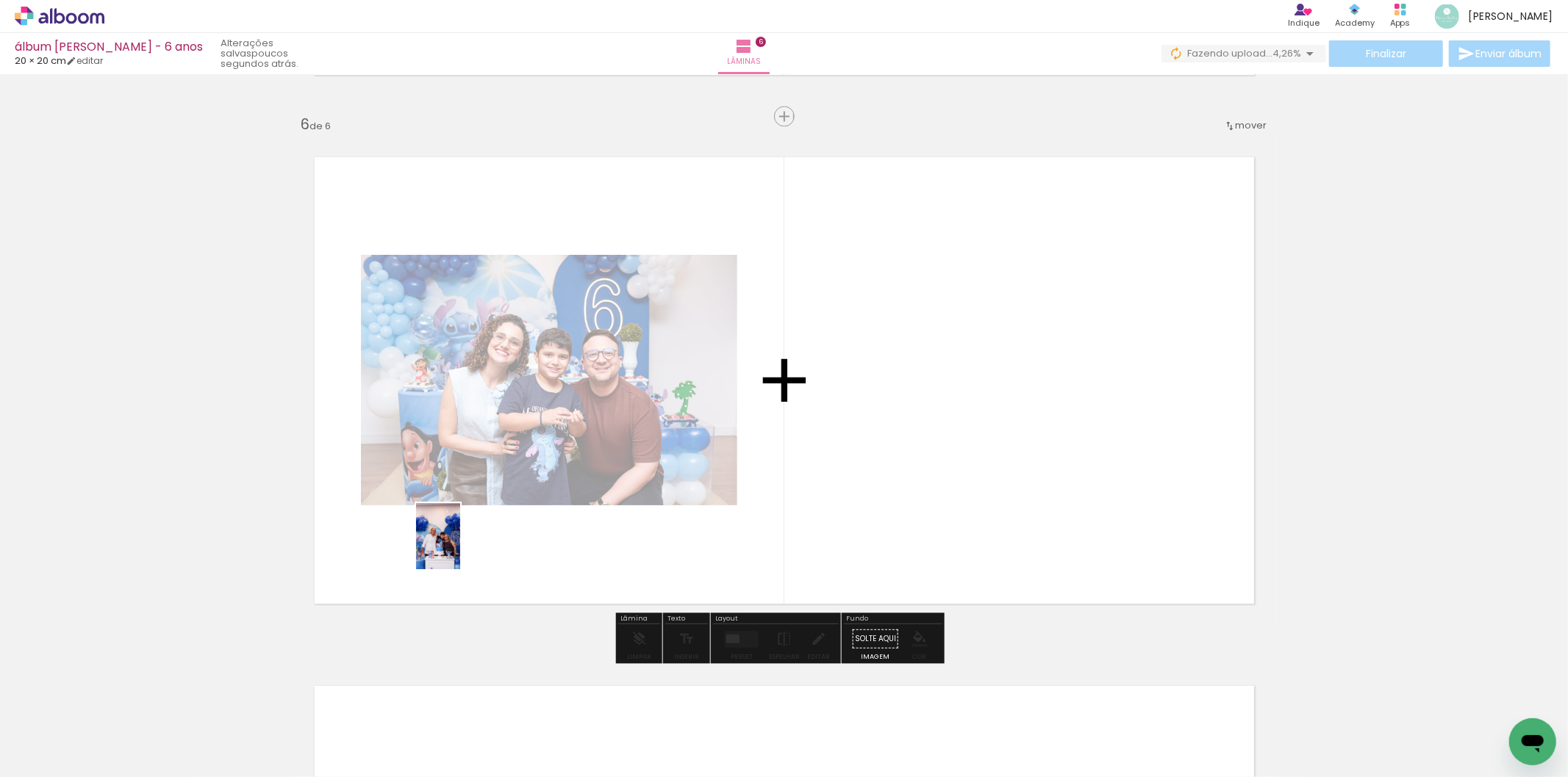
drag, startPoint x: 392, startPoint y: 730, endPoint x: 488, endPoint y: 617, distance: 148.3
click at [460, 542] on quentale-workspace at bounding box center [784, 388] width 1568 height 777
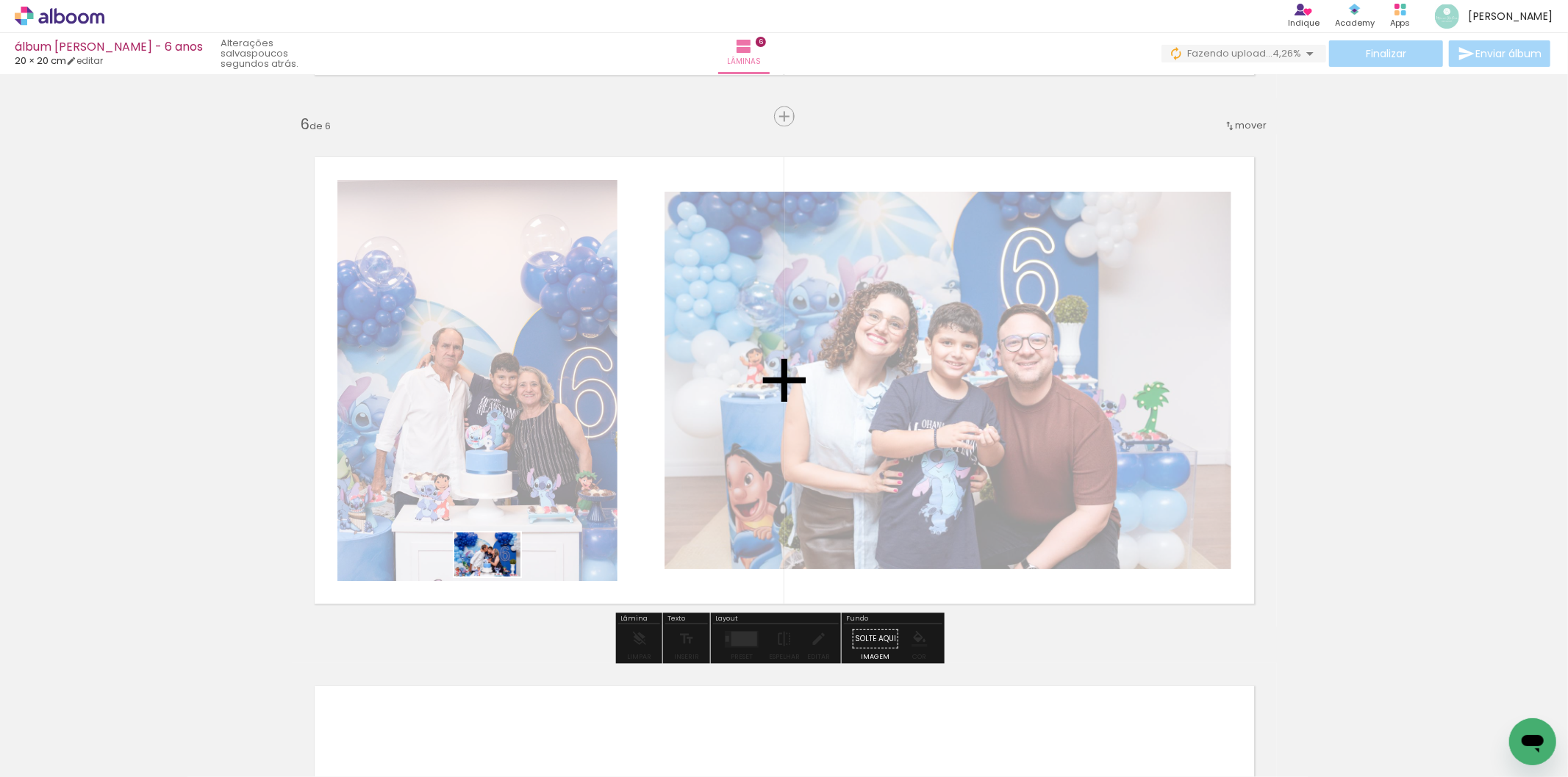
drag, startPoint x: 472, startPoint y: 718, endPoint x: 533, endPoint y: 620, distance: 115.4
click at [498, 575] on quentale-workspace at bounding box center [784, 388] width 1568 height 777
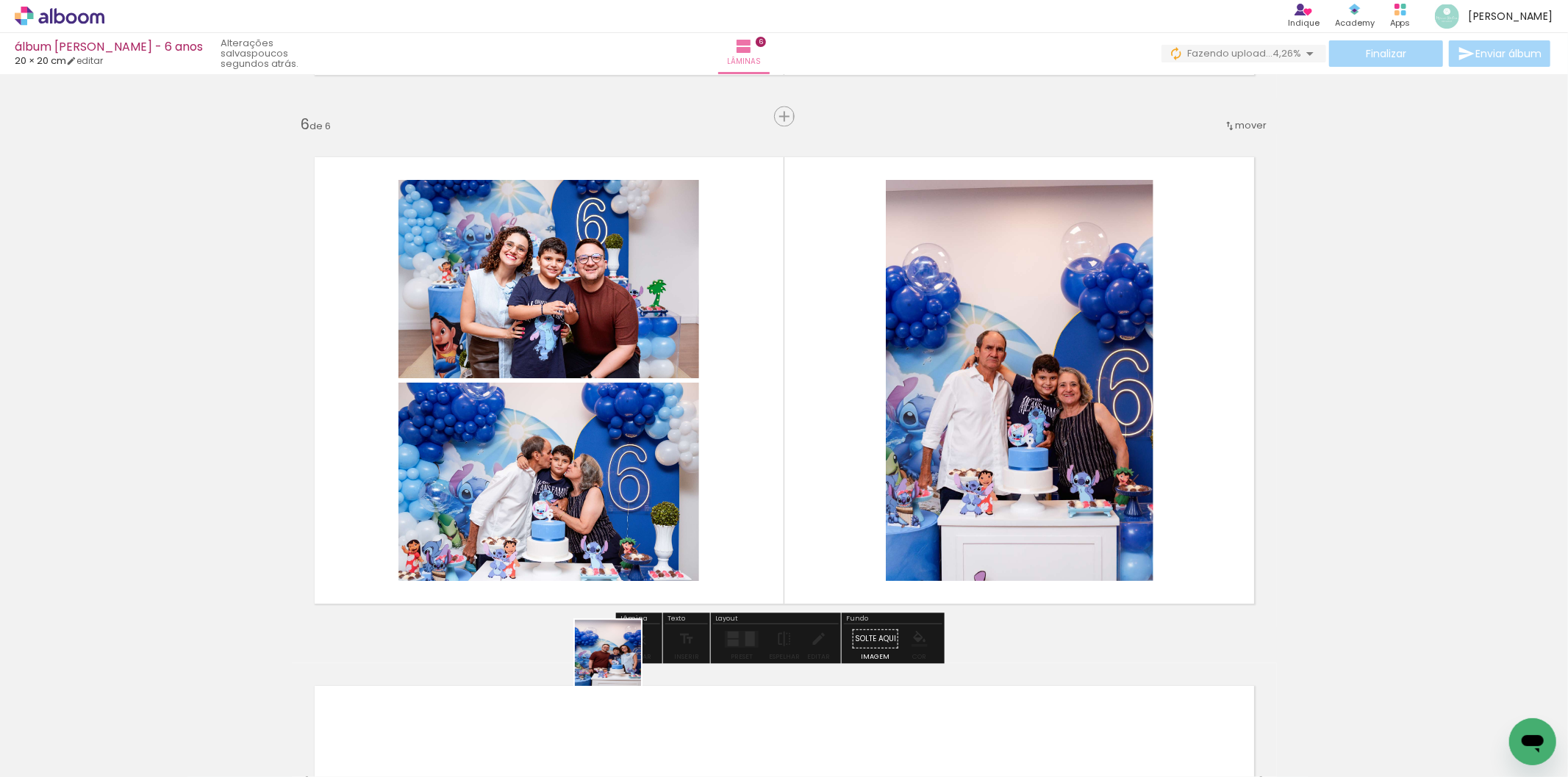
drag, startPoint x: 557, startPoint y: 718, endPoint x: 724, endPoint y: 689, distance: 169.5
click at [711, 585] on quentale-workspace at bounding box center [784, 388] width 1568 height 777
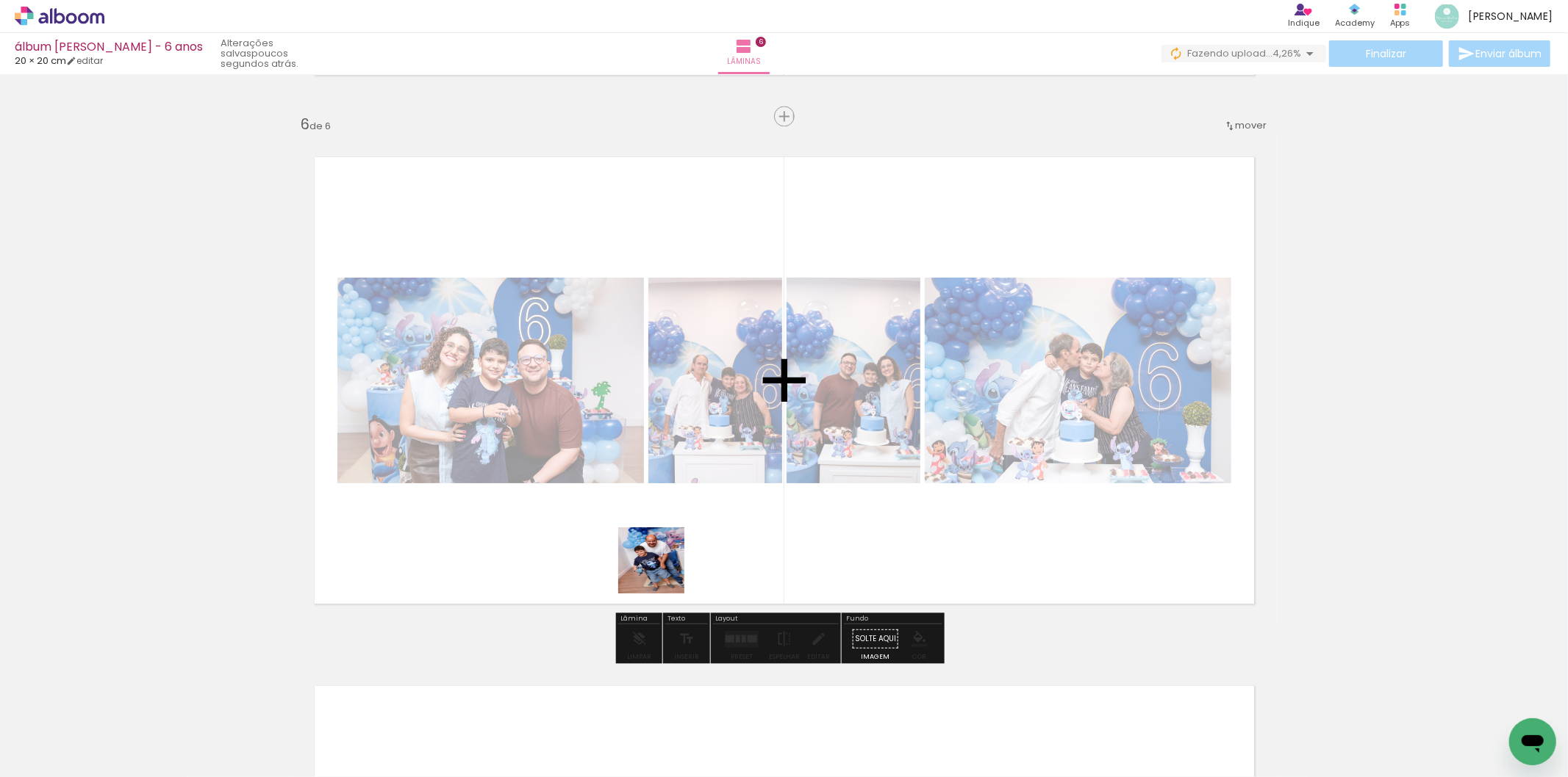
drag, startPoint x: 639, startPoint y: 739, endPoint x: 699, endPoint y: 657, distance: 101.6
click at [647, 538] on quentale-workspace at bounding box center [784, 388] width 1568 height 777
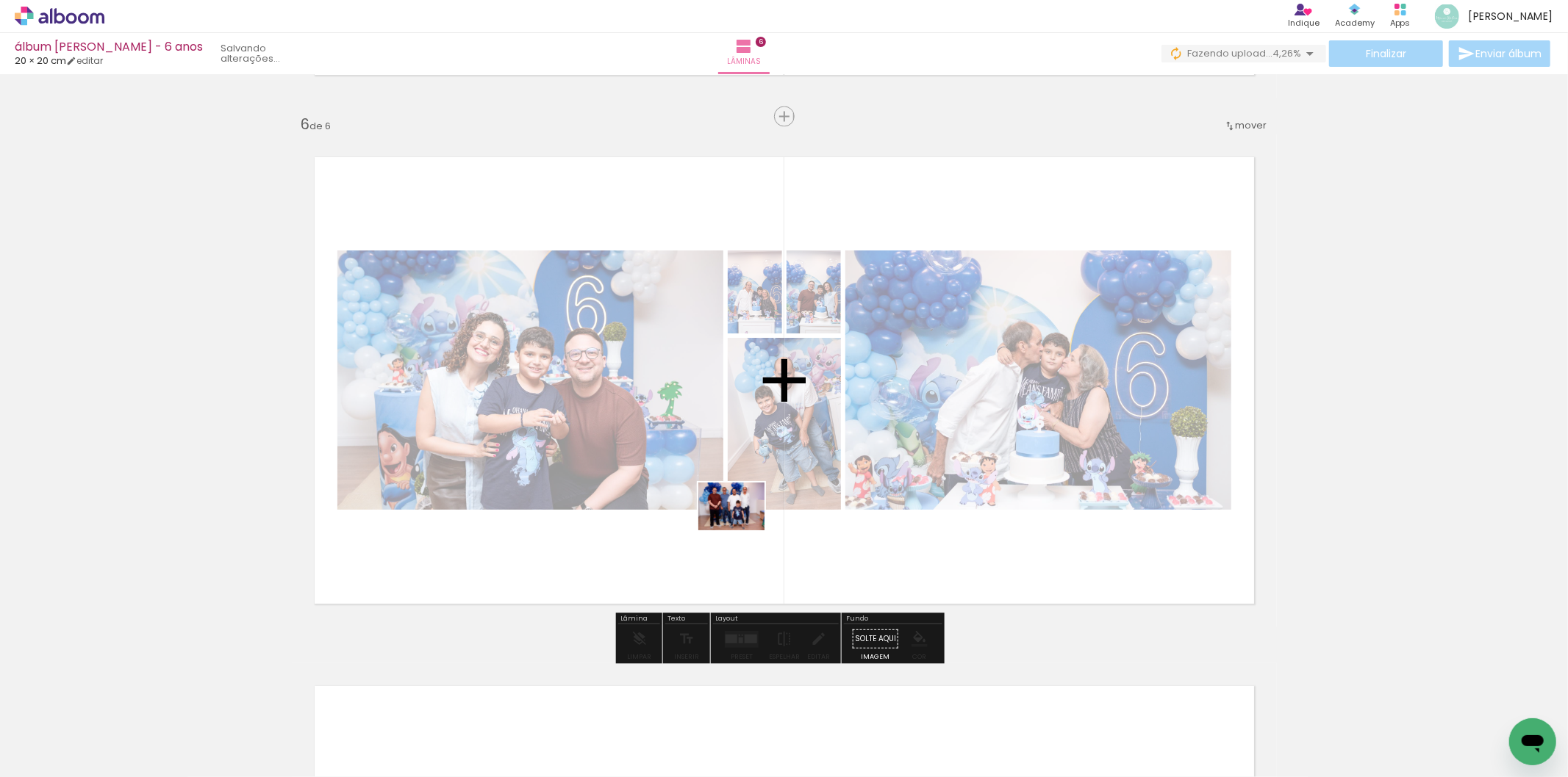
drag, startPoint x: 735, startPoint y: 714, endPoint x: 743, endPoint y: 527, distance: 187.2
click at [743, 527] on quentale-workspace at bounding box center [784, 388] width 1568 height 777
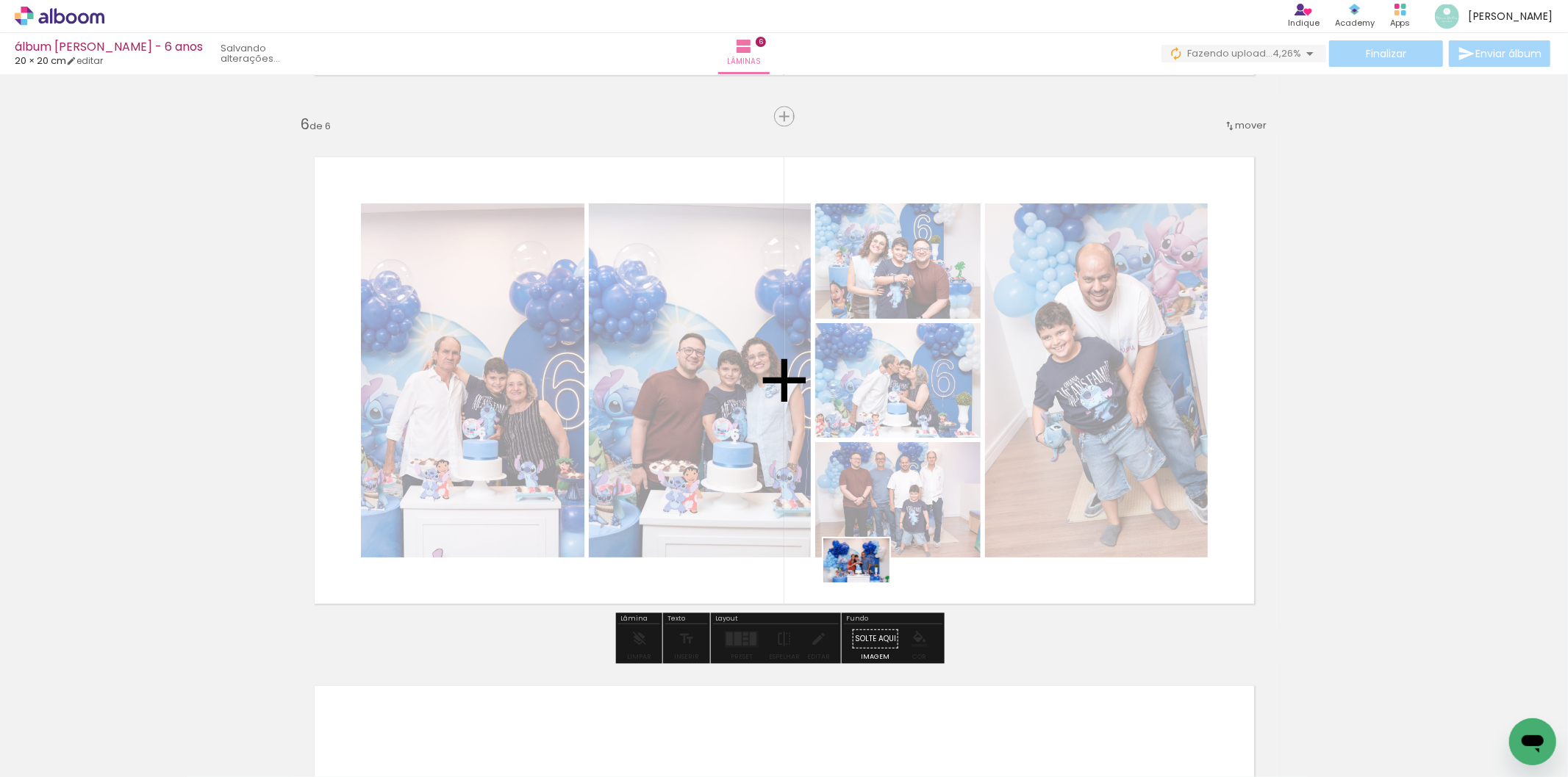
drag, startPoint x: 804, startPoint y: 741, endPoint x: 868, endPoint y: 566, distance: 186.3
click at [868, 566] on quentale-workspace at bounding box center [784, 388] width 1568 height 777
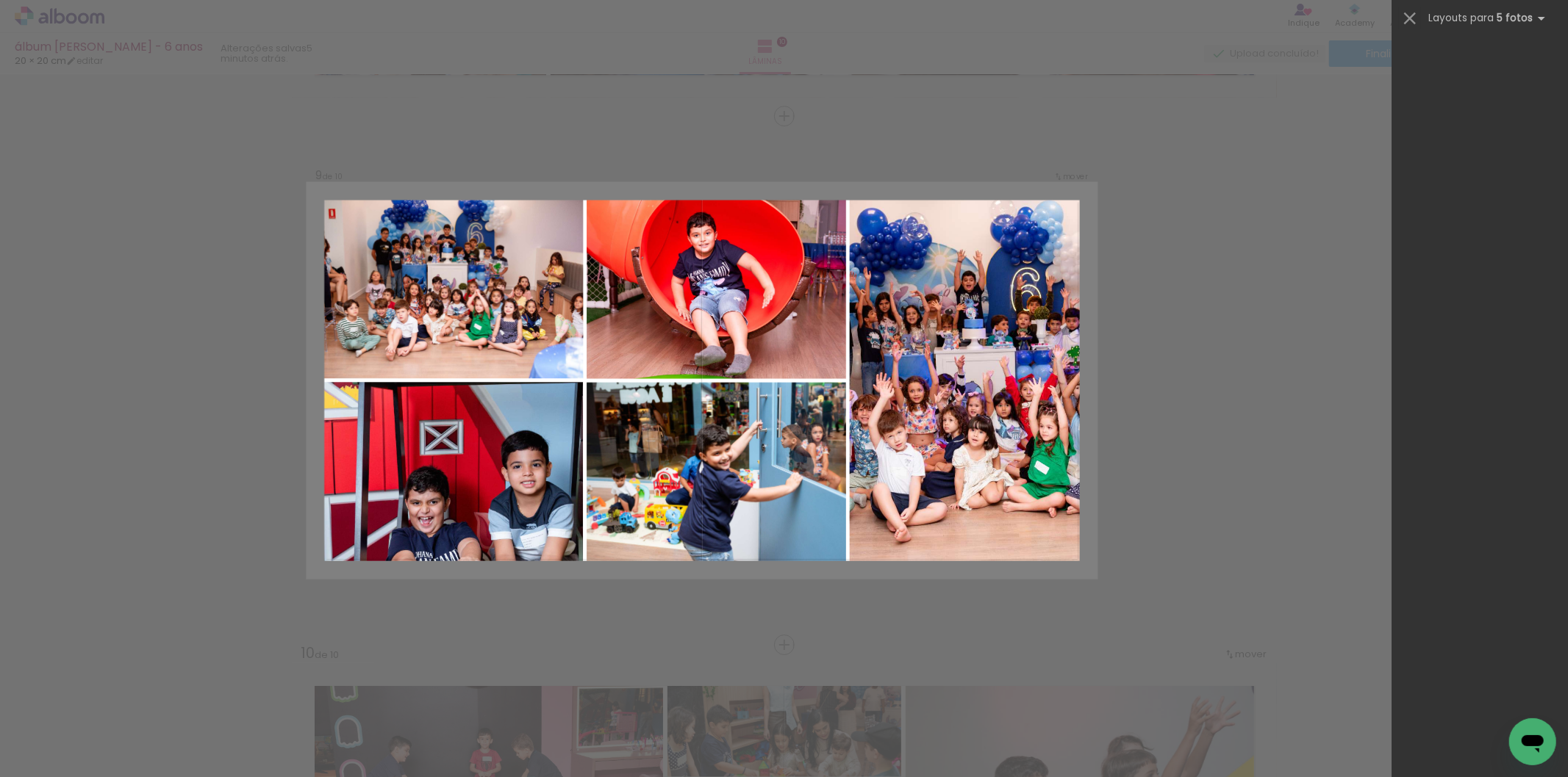
scroll to position [0, 2426]
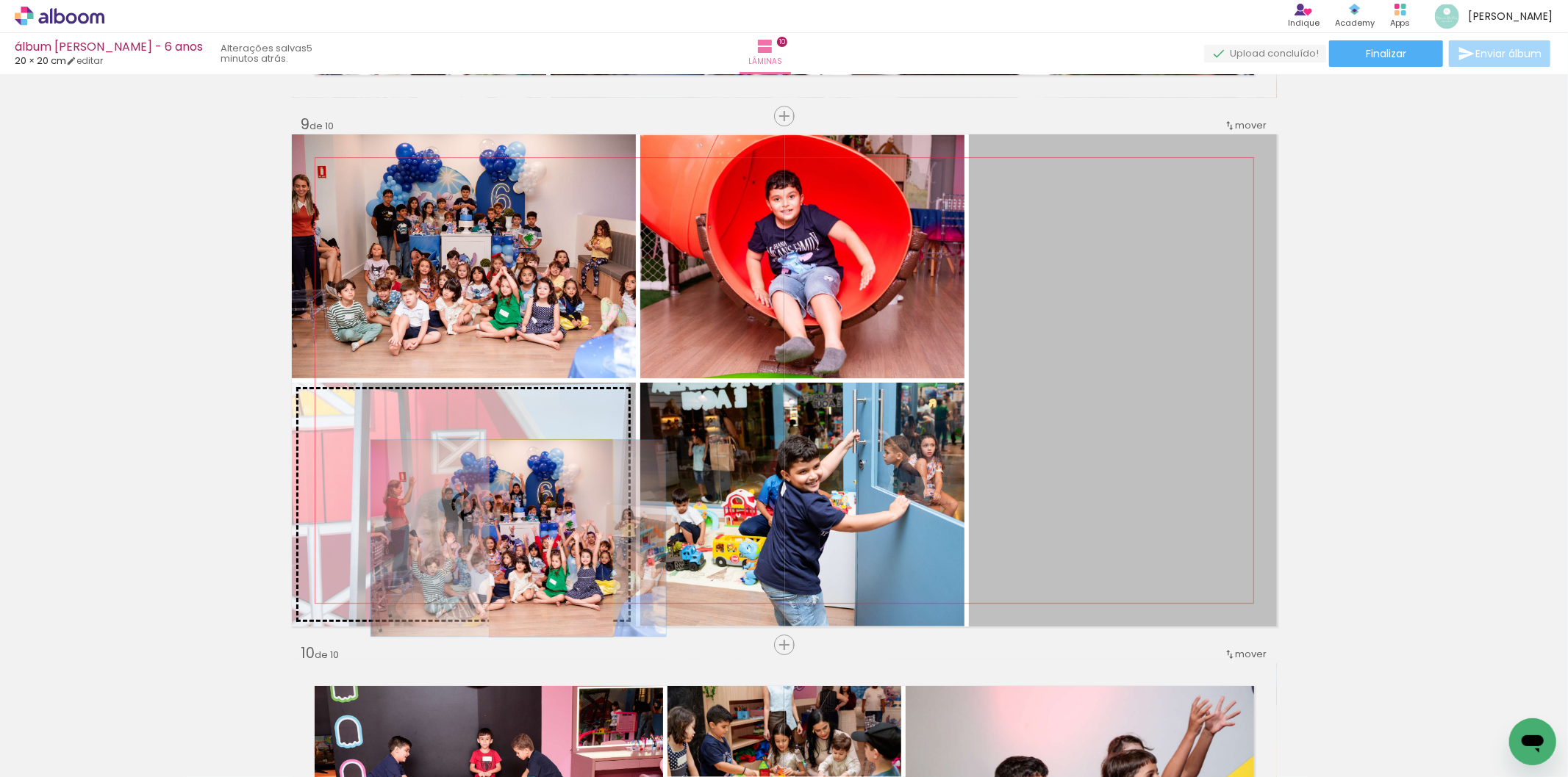
drag, startPoint x: 1068, startPoint y: 532, endPoint x: 545, endPoint y: 538, distance: 523.0
click at [0, 0] on slot at bounding box center [0, 0] width 0 height 0
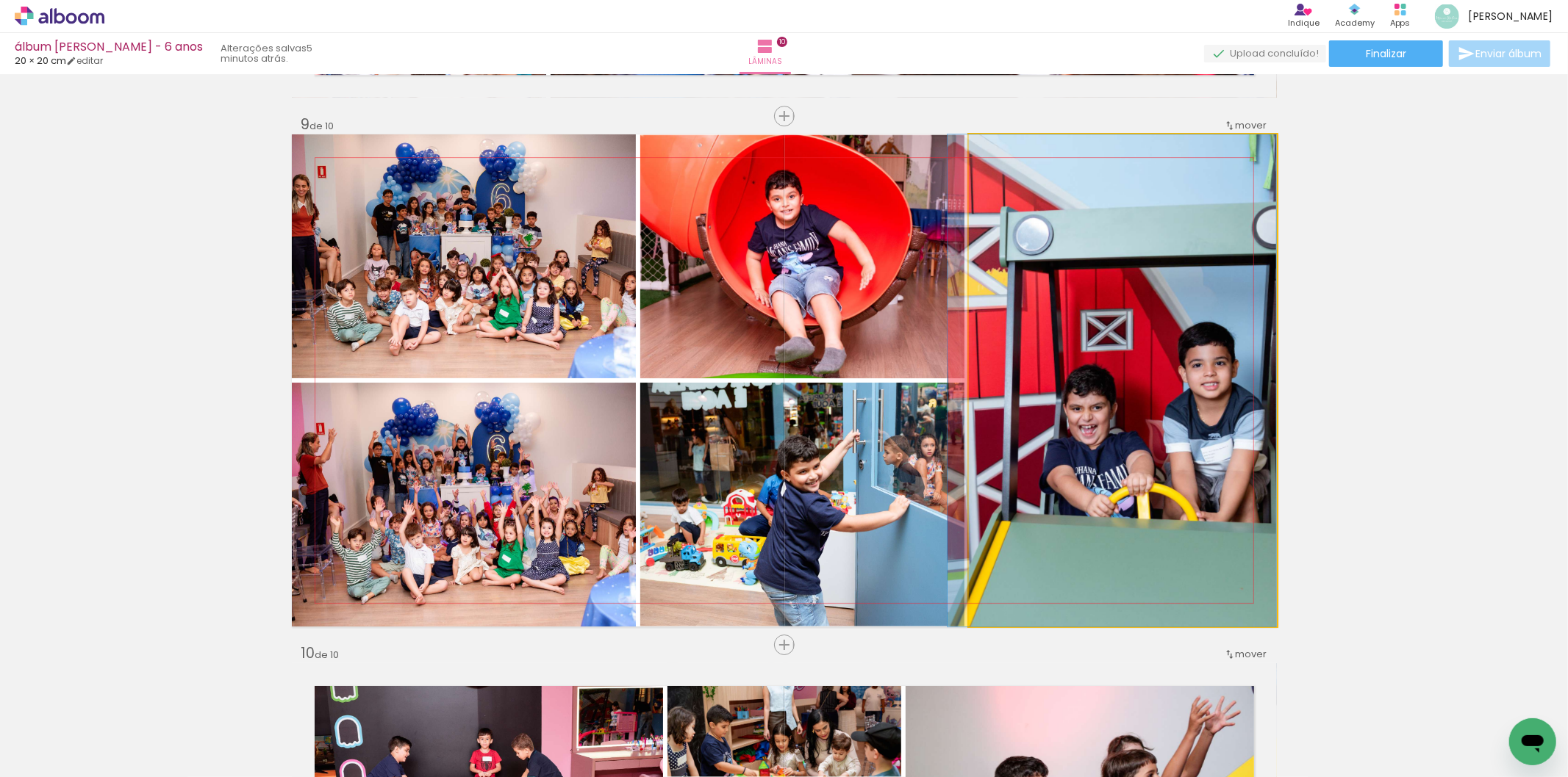
drag, startPoint x: 1232, startPoint y: 479, endPoint x: 1119, endPoint y: 459, distance: 114.8
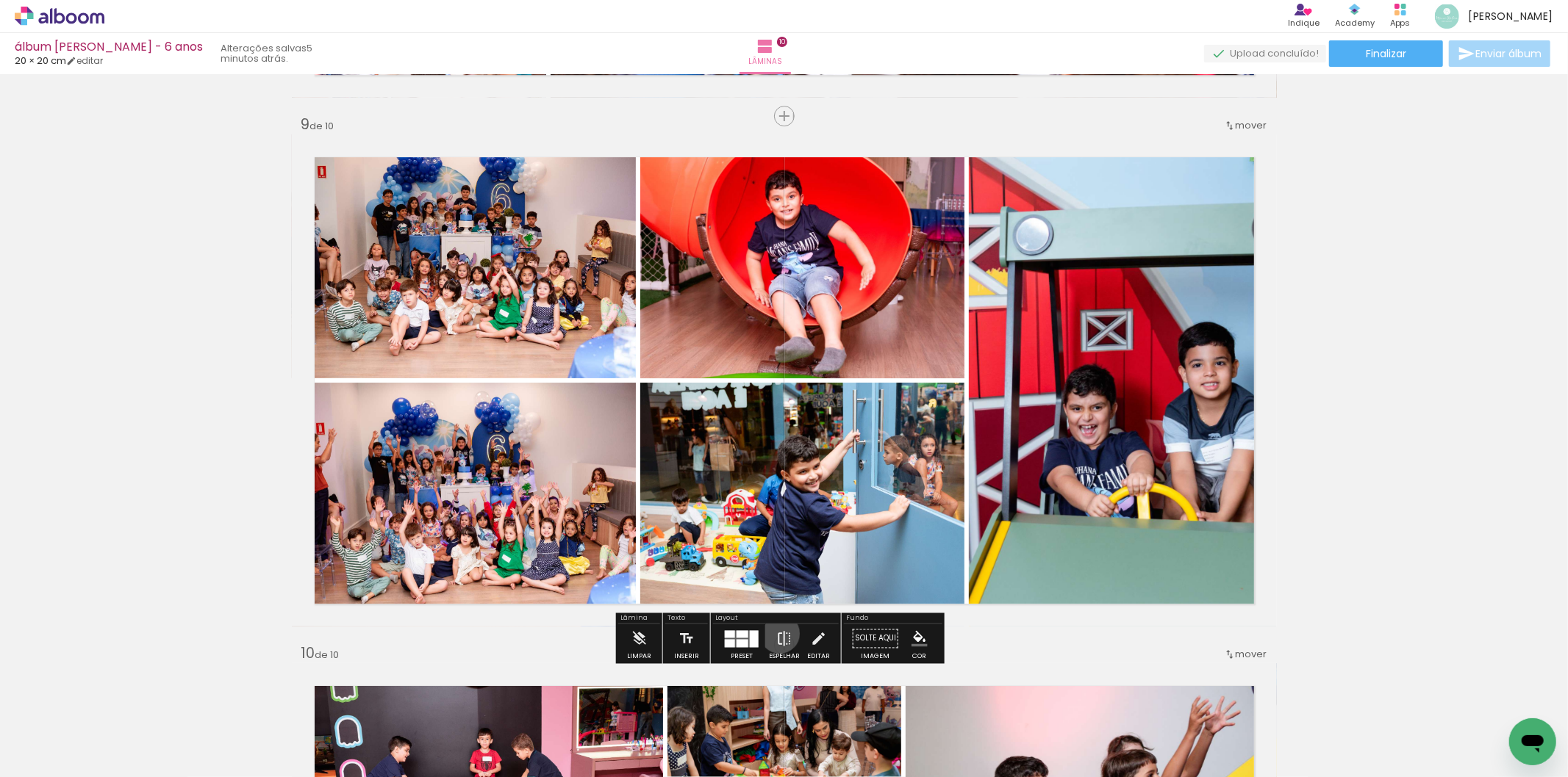
click at [776, 633] on iron-icon at bounding box center [784, 638] width 16 height 30
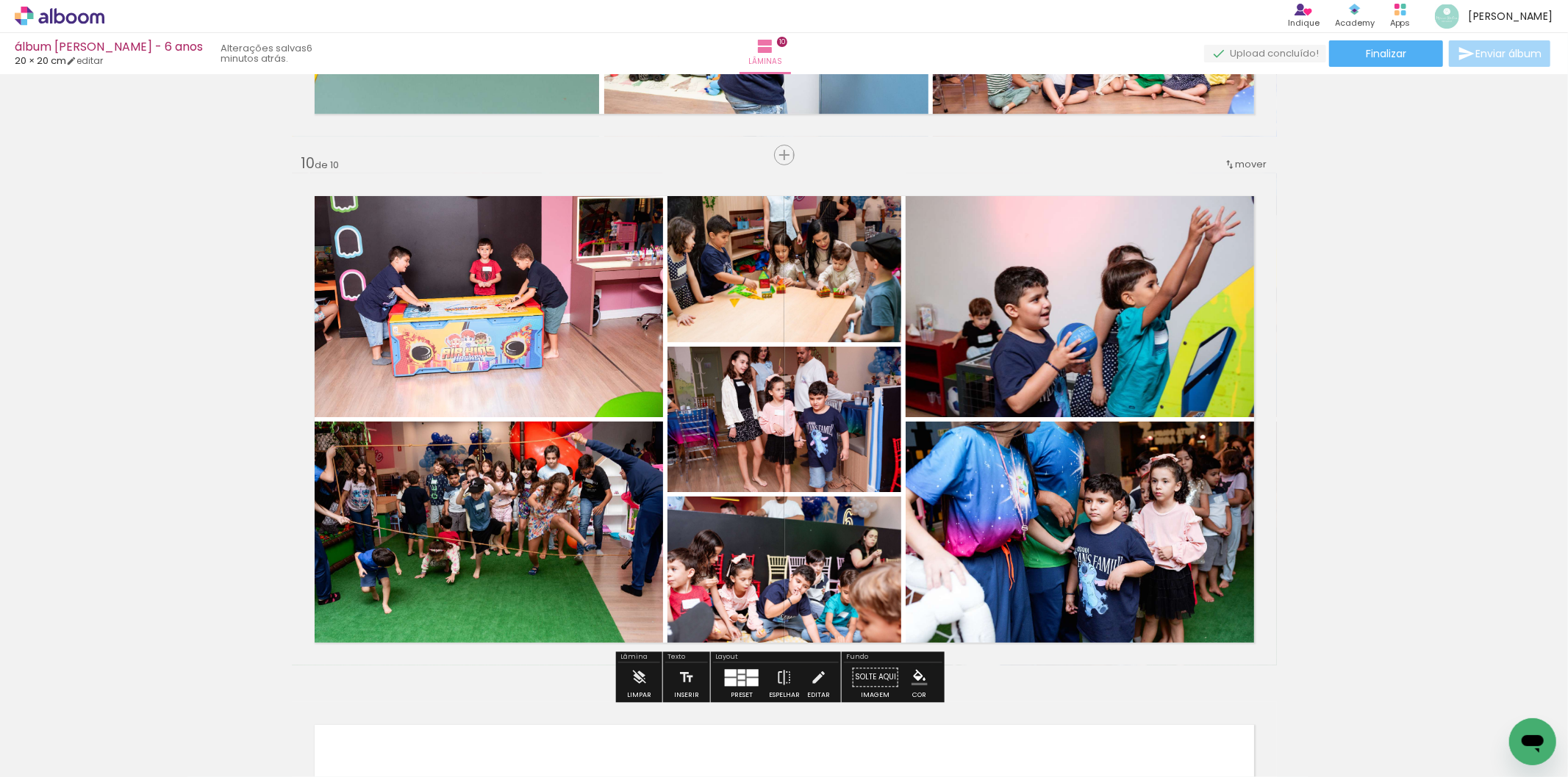
scroll to position [4296, 0]
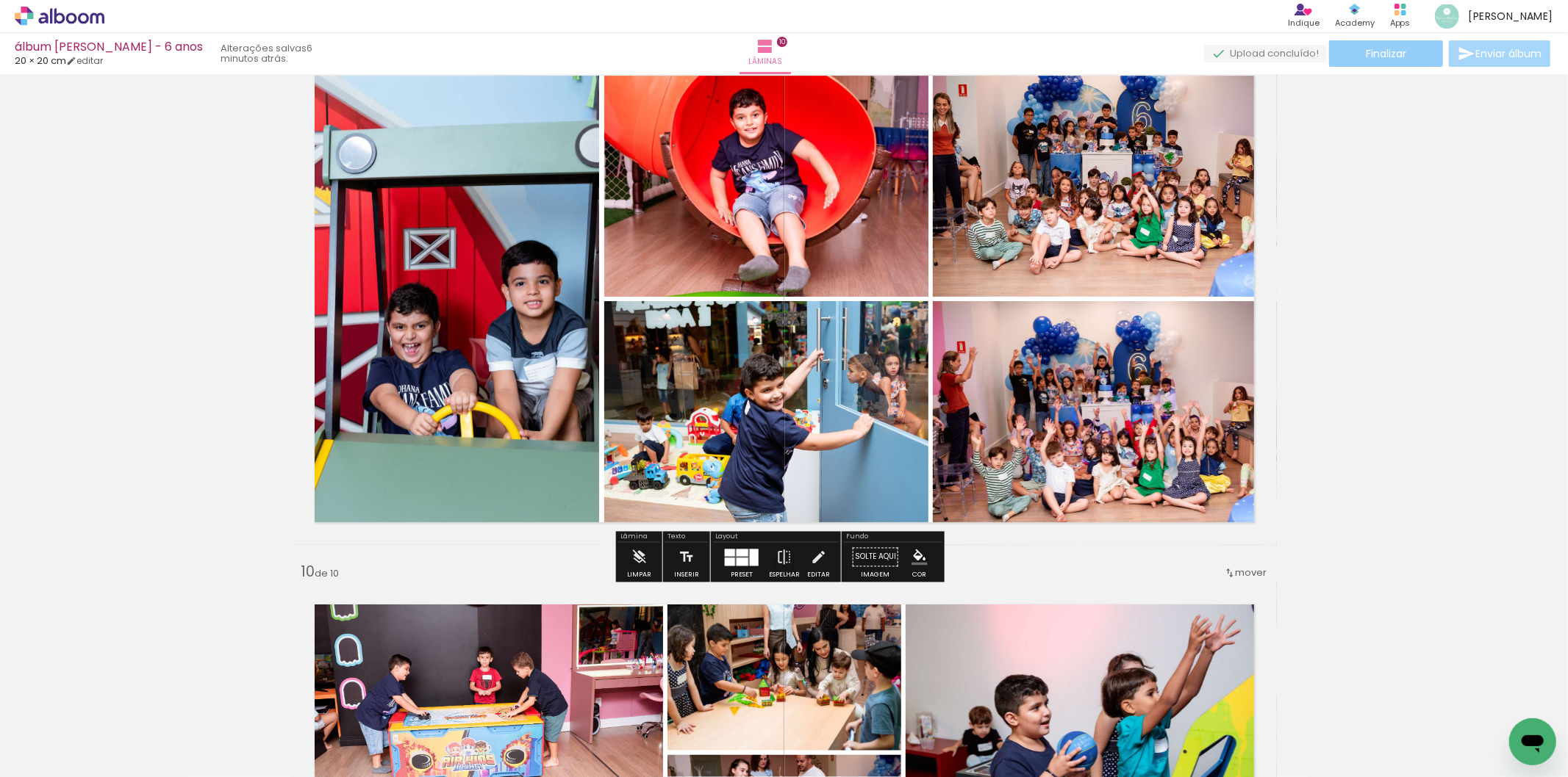
click at [1370, 52] on span "Finalizar" at bounding box center [1386, 54] width 40 height 11
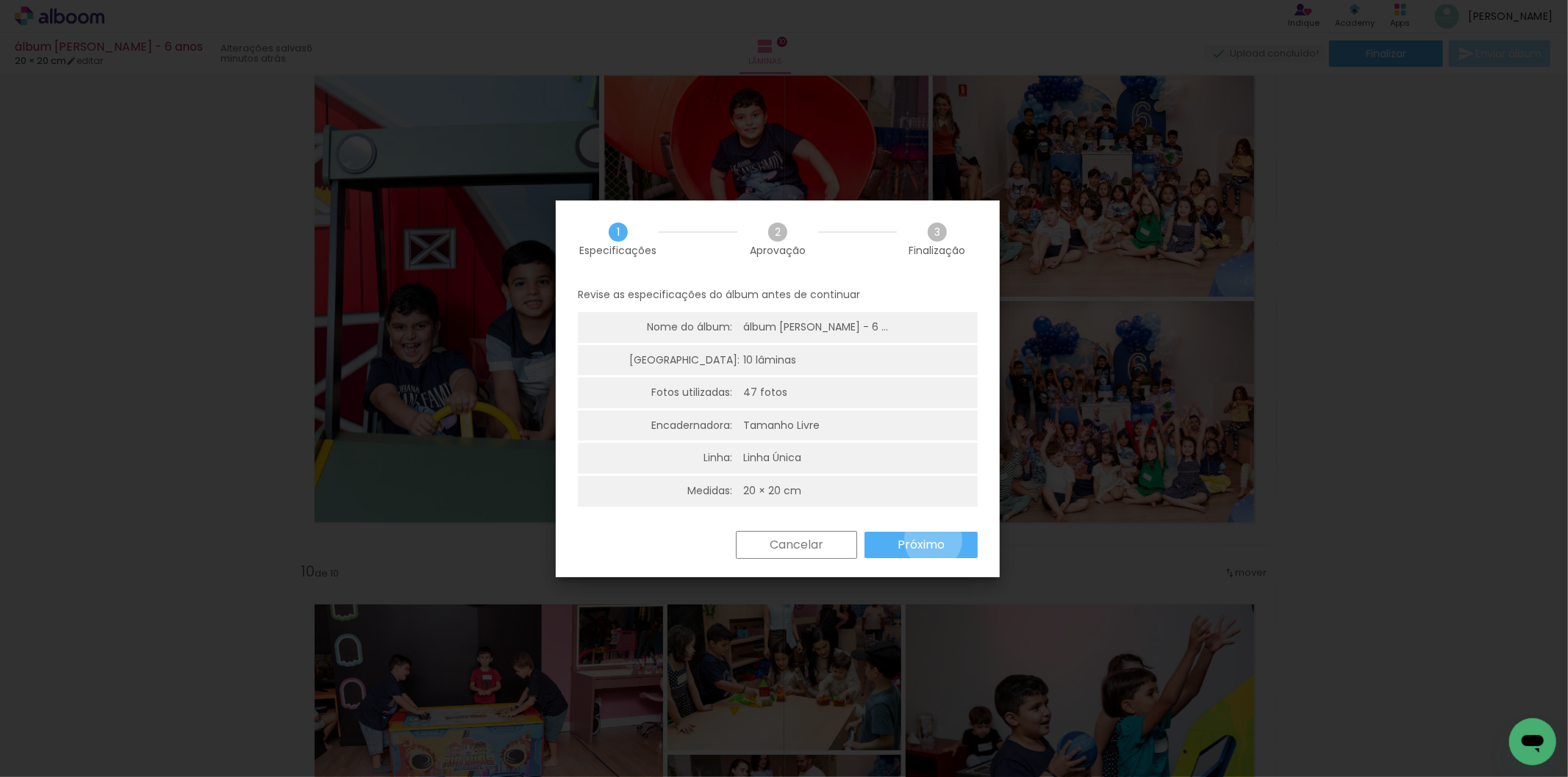
click at [0, 0] on slot "Próximo" at bounding box center [0, 0] width 0 height 0
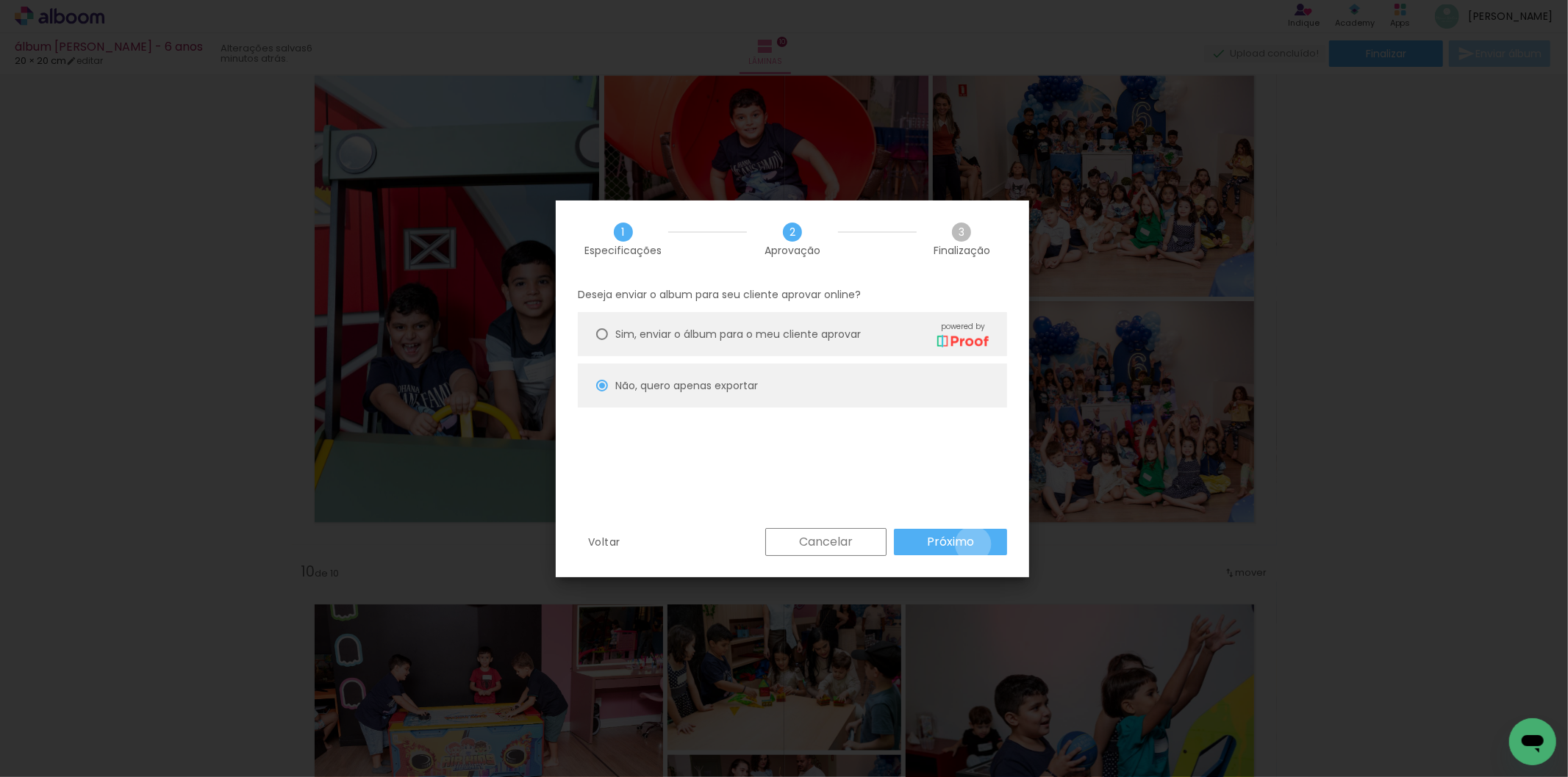
drag, startPoint x: 973, startPoint y: 545, endPoint x: 849, endPoint y: 481, distance: 139.5
click at [0, 0] on slot "Próximo" at bounding box center [0, 0] width 0 height 0
type input "Alta, 300 DPI"
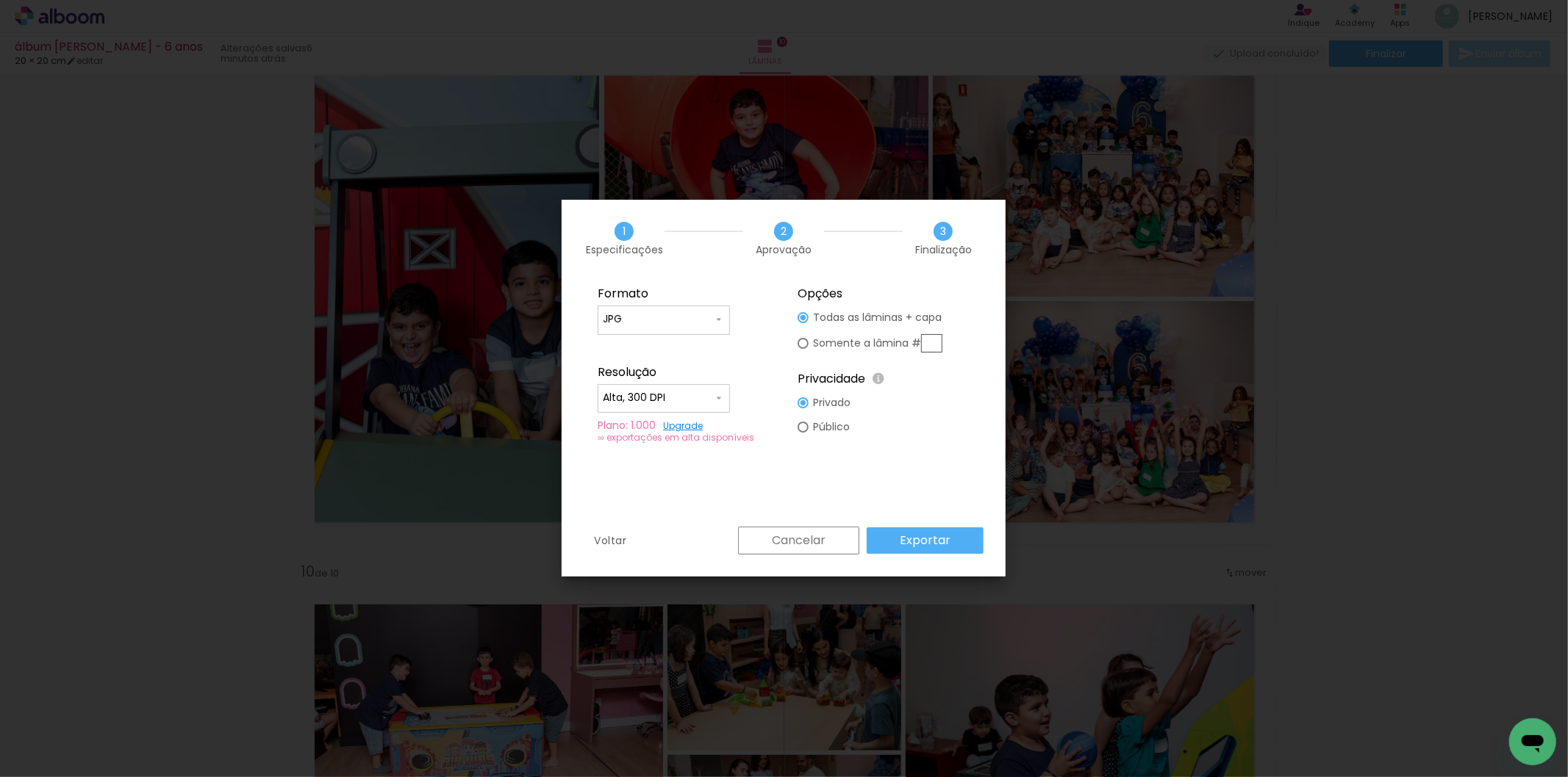
click at [0, 0] on slot "Somente a lâmina #" at bounding box center [0, 0] width 0 height 0
type paper-radio-button "on"
click at [931, 341] on input "text" at bounding box center [932, 342] width 21 height 18
type input "9"
click at [0, 0] on slot "Exportar" at bounding box center [0, 0] width 0 height 0
